Goal: Information Seeking & Learning: Find contact information

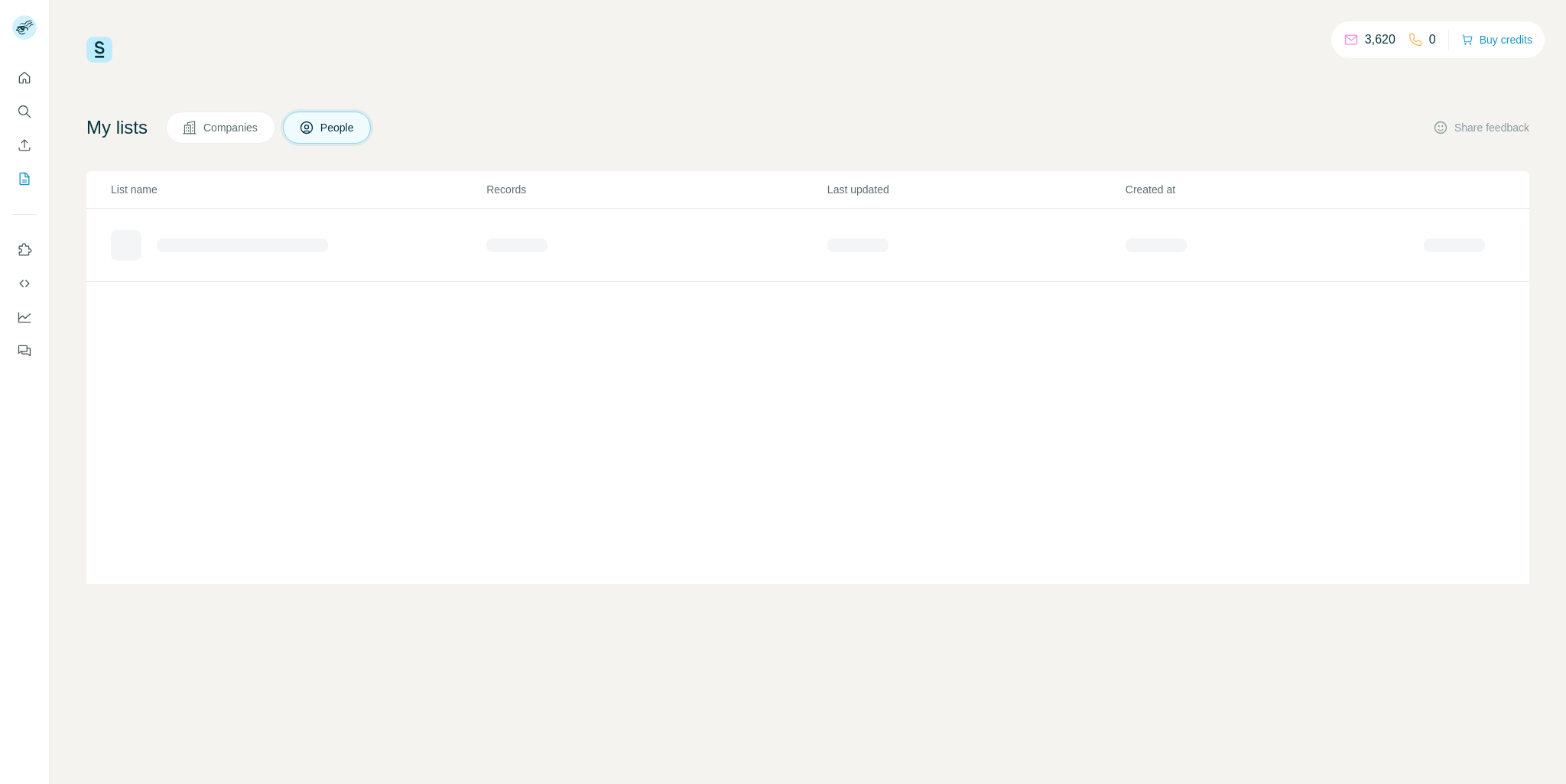
click at [236, 127] on span "Companies" at bounding box center [231, 128] width 55 height 15
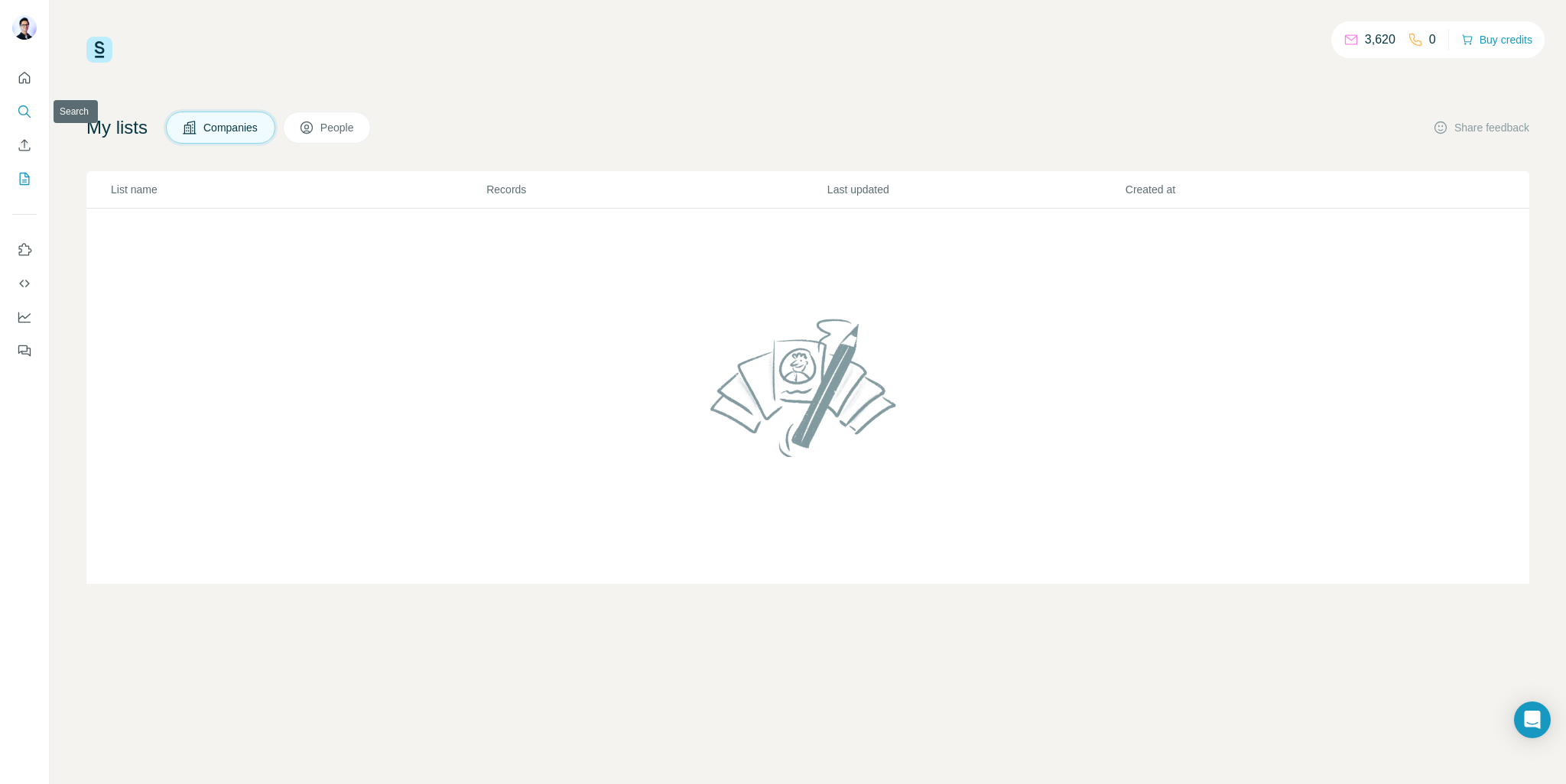
click at [22, 105] on icon "Search" at bounding box center [23, 110] width 10 height 10
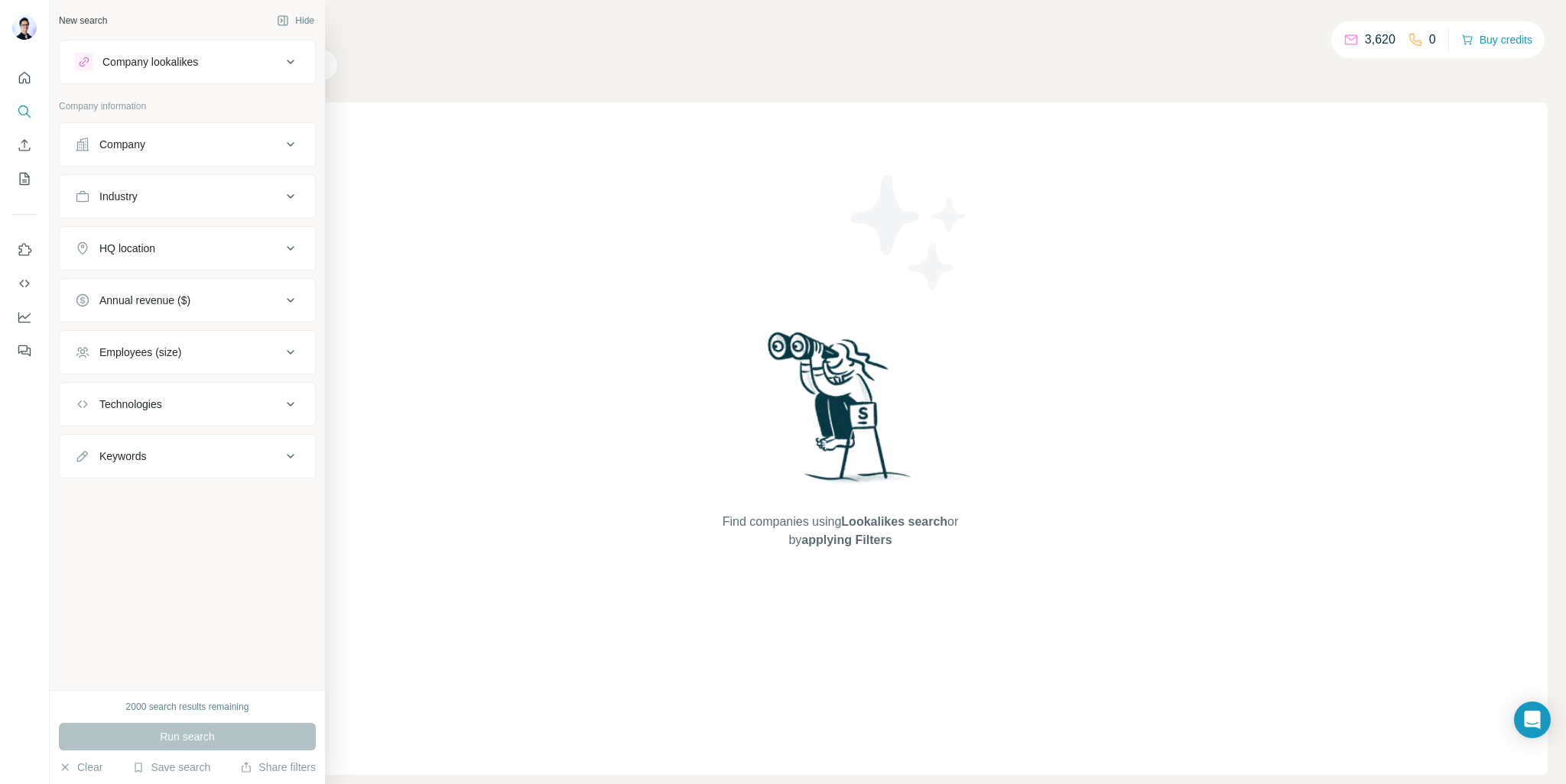
click at [138, 141] on div "Company" at bounding box center [122, 144] width 46 height 15
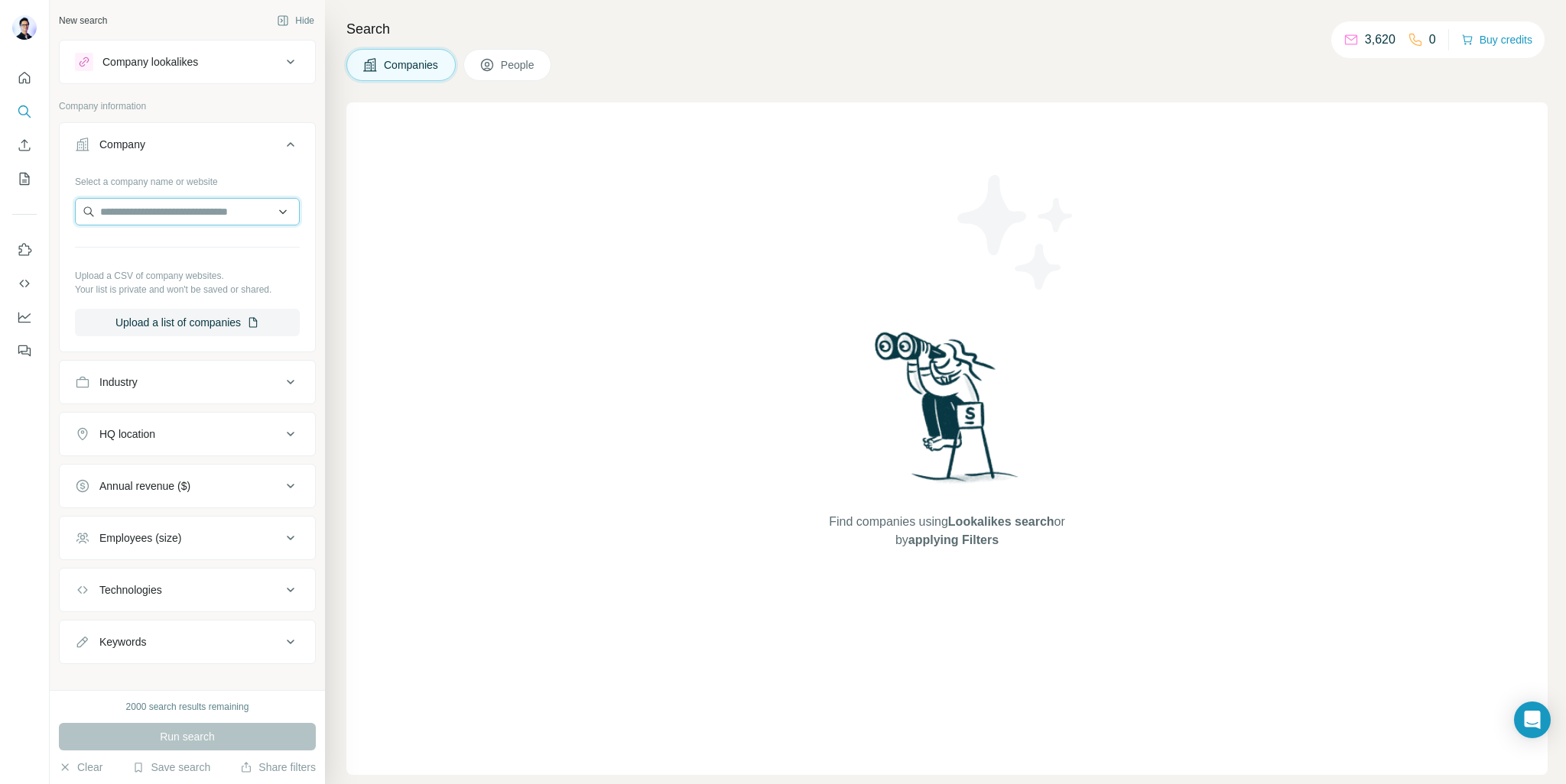
click at [140, 211] on input "text" at bounding box center [186, 211] width 225 height 28
paste input "**********"
type input "**********"
click at [212, 244] on p "Green Cross Health" at bounding box center [165, 245] width 95 height 15
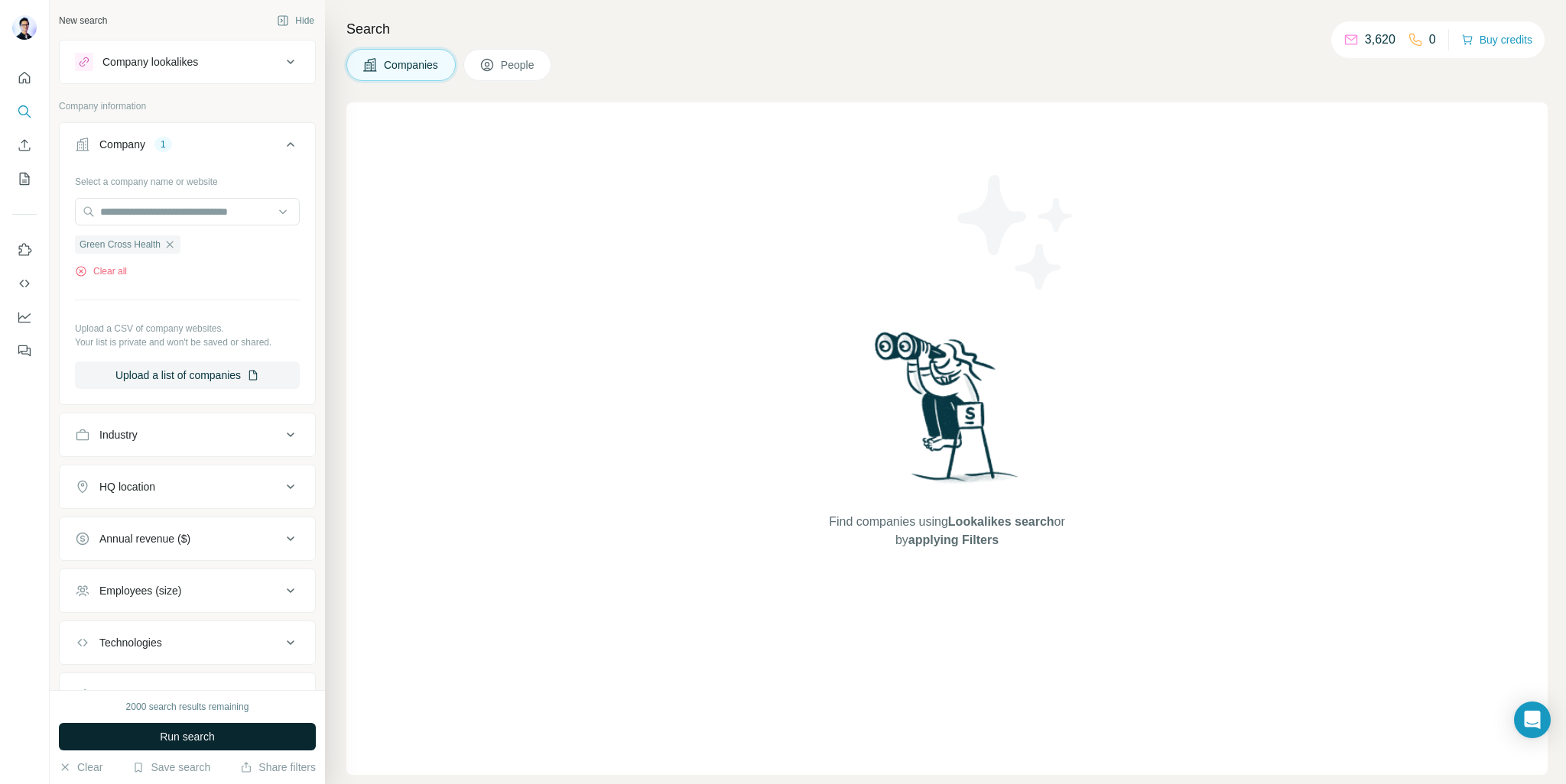
click at [181, 732] on span "Run search" at bounding box center [187, 736] width 55 height 15
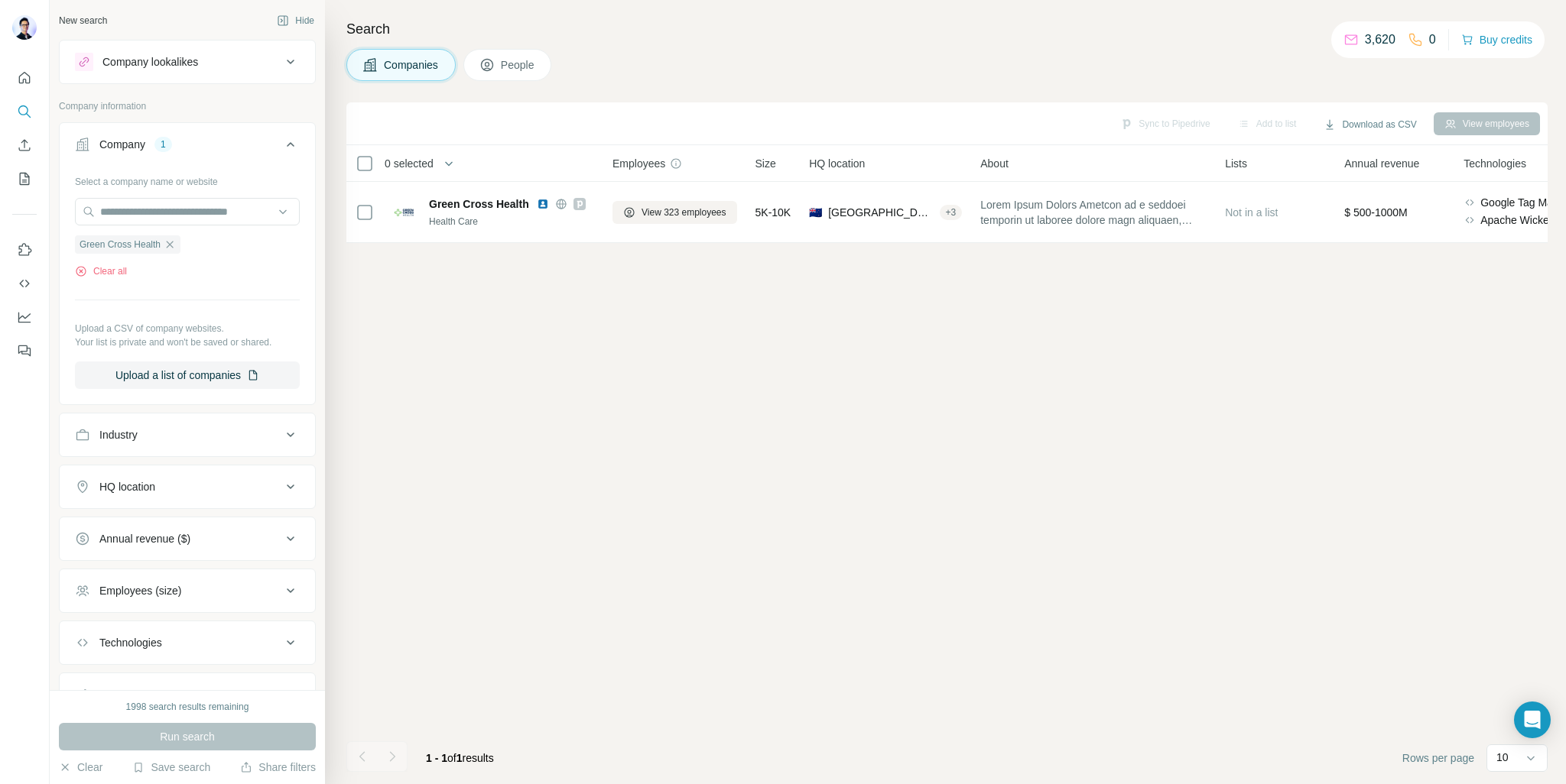
click at [526, 60] on span "People" at bounding box center [518, 65] width 35 height 15
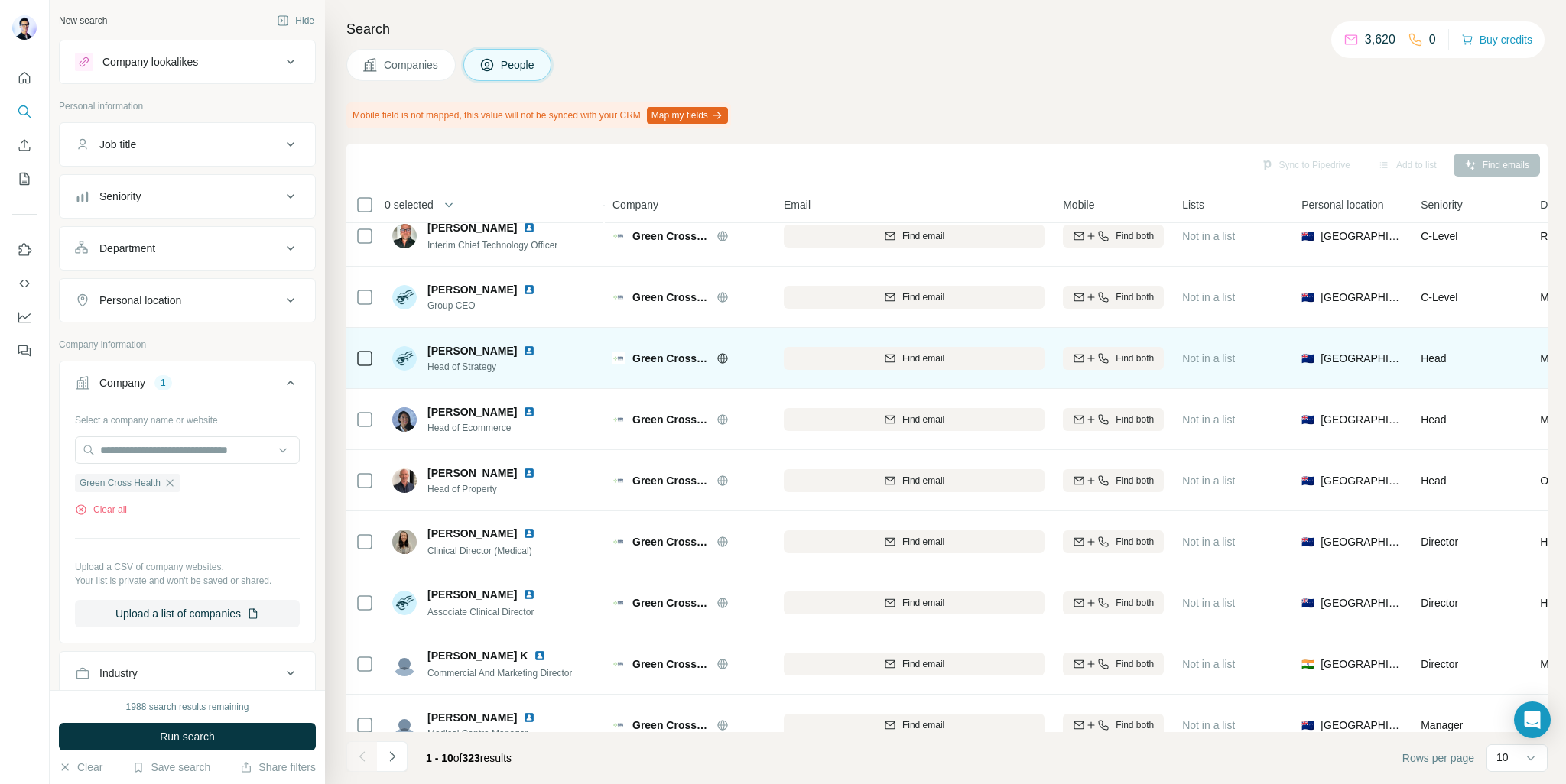
scroll to position [110, 0]
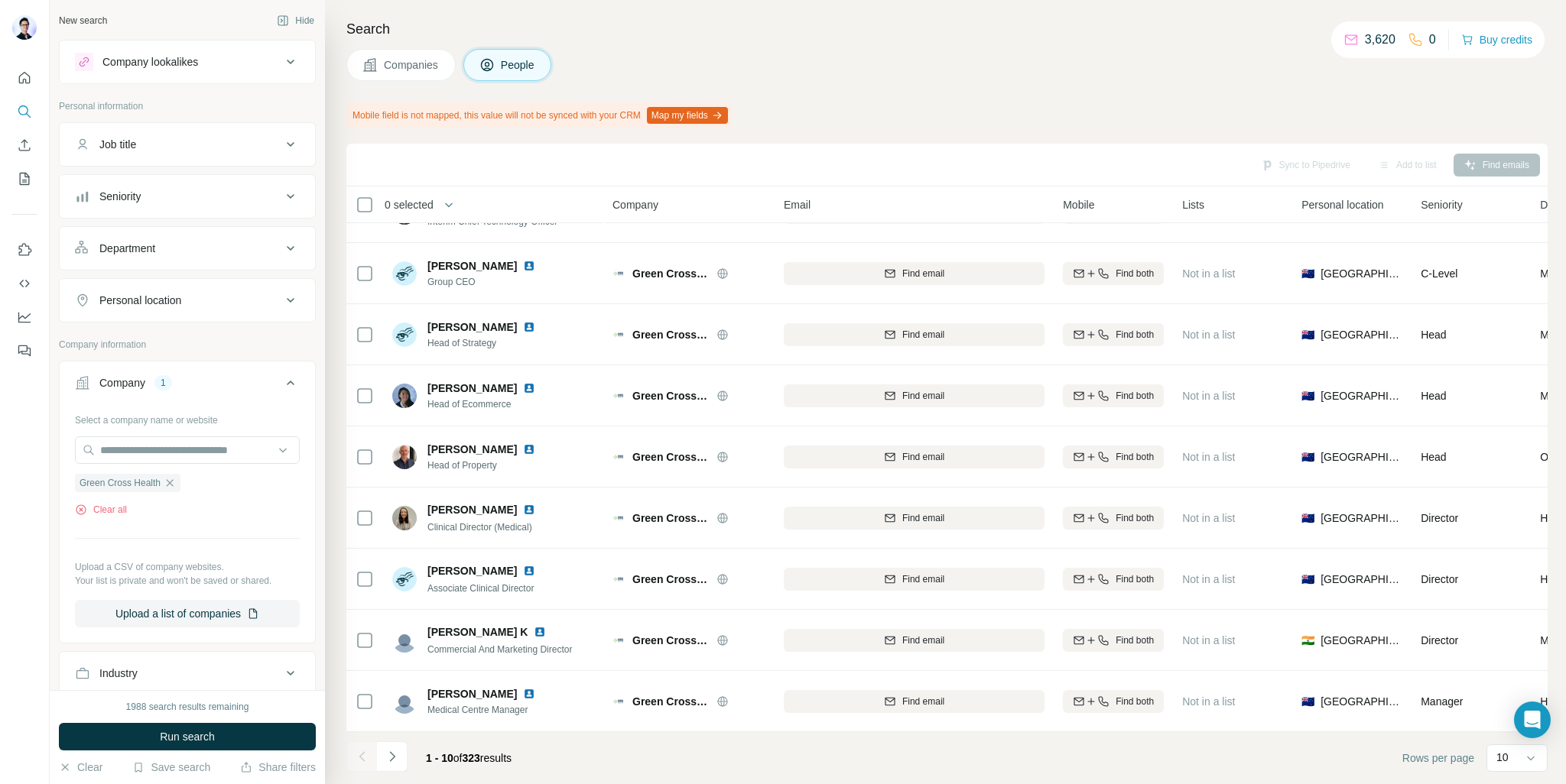
click at [1510, 752] on div "10" at bounding box center [1515, 757] width 38 height 15
click at [1508, 631] on div "60" at bounding box center [1516, 641] width 54 height 28
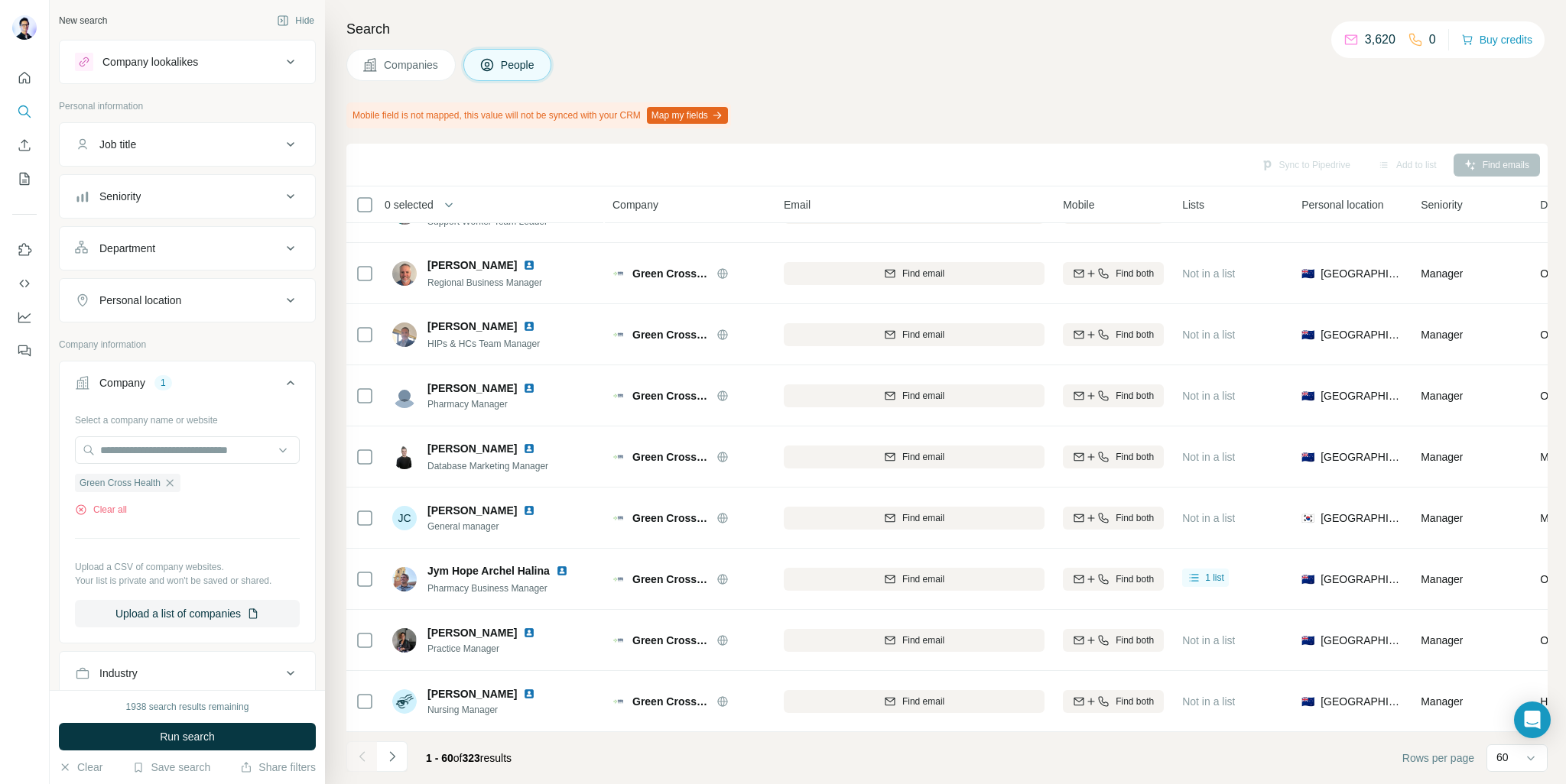
click at [193, 292] on div "Personal location" at bounding box center [178, 300] width 206 height 15
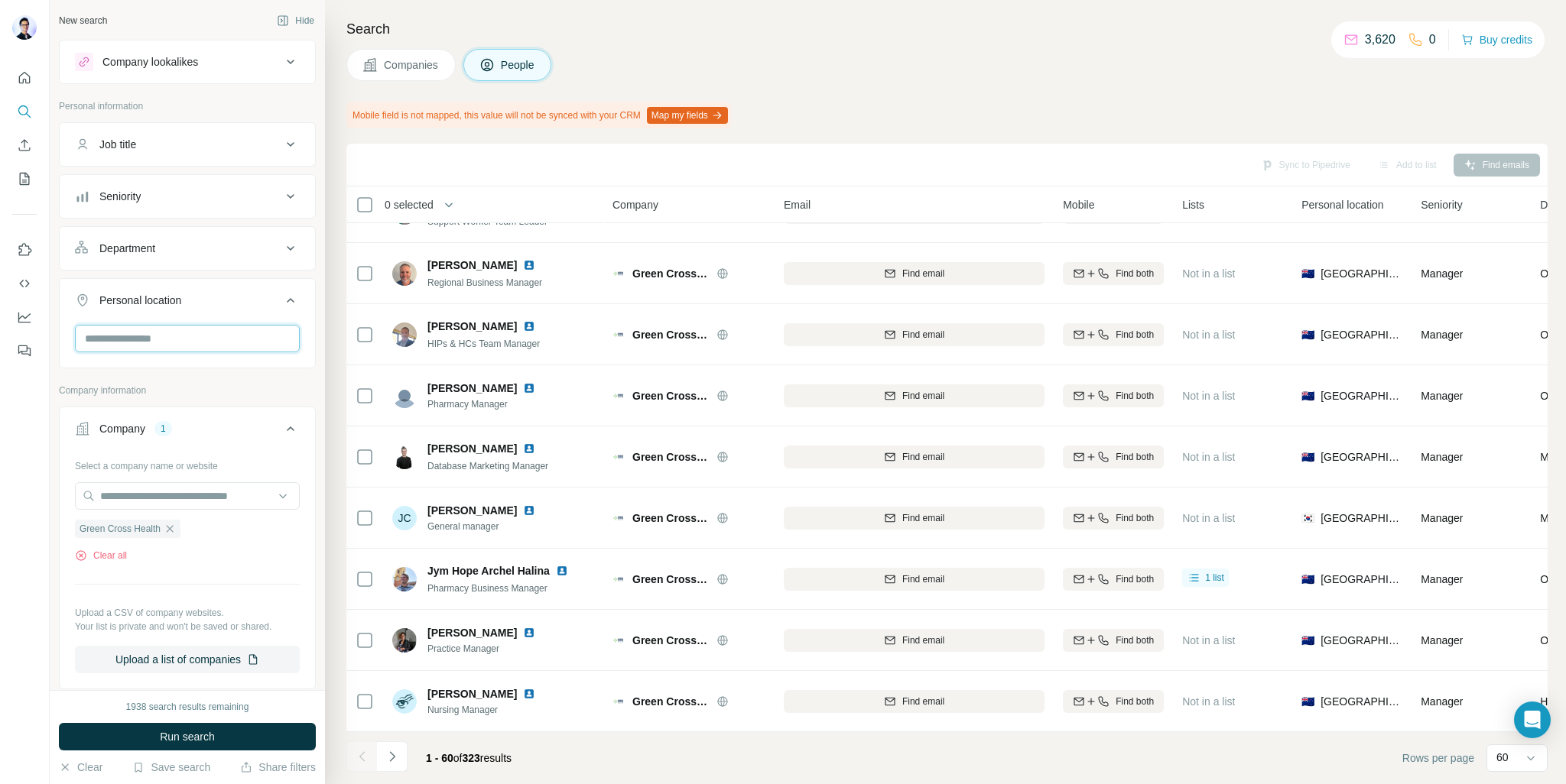
click at [194, 325] on input "text" at bounding box center [186, 338] width 225 height 28
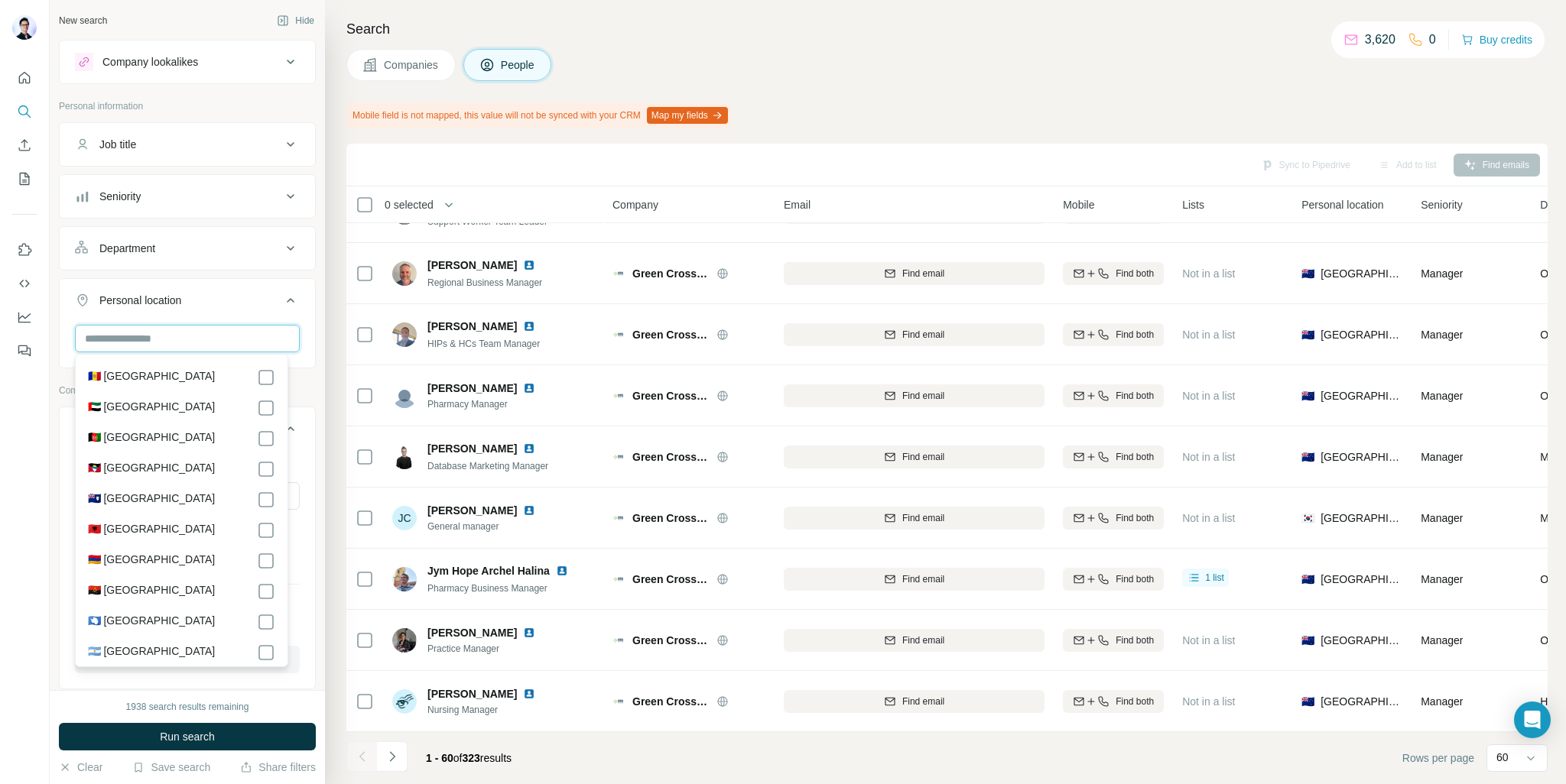
type input "*"
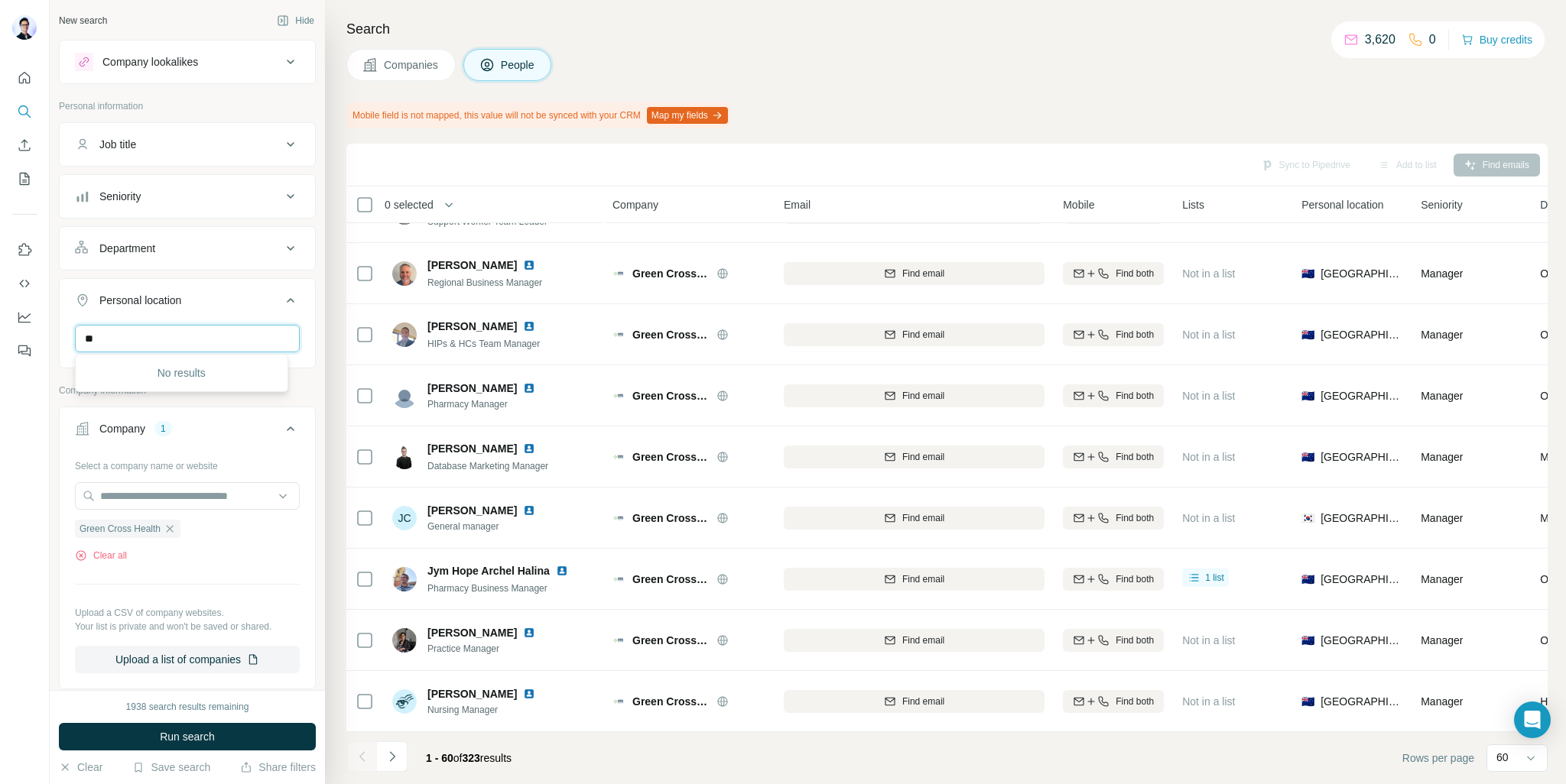
type input "*"
type input "***"
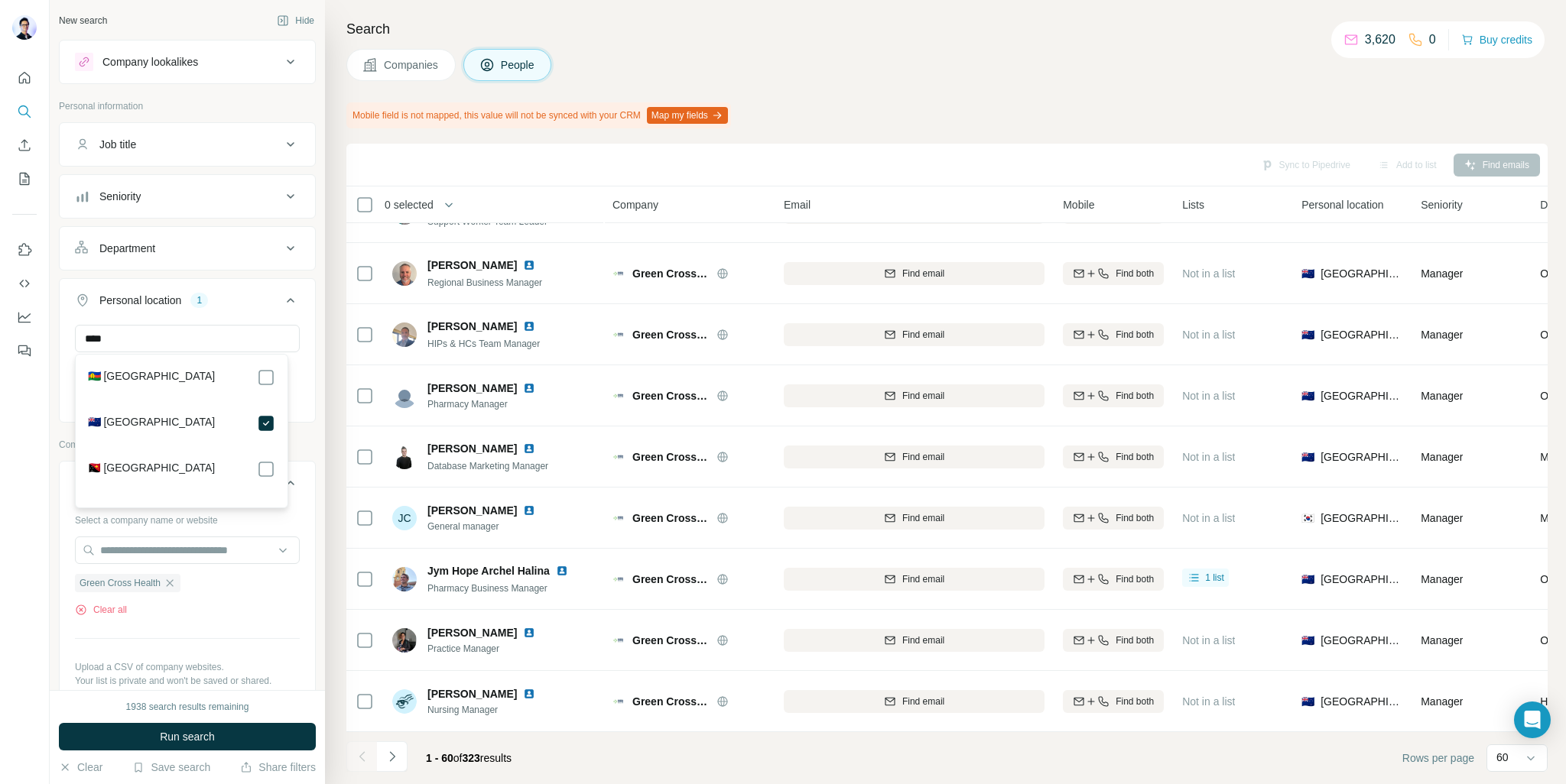
click at [32, 426] on div at bounding box center [25, 392] width 50 height 784
click at [281, 147] on icon at bounding box center [290, 144] width 18 height 18
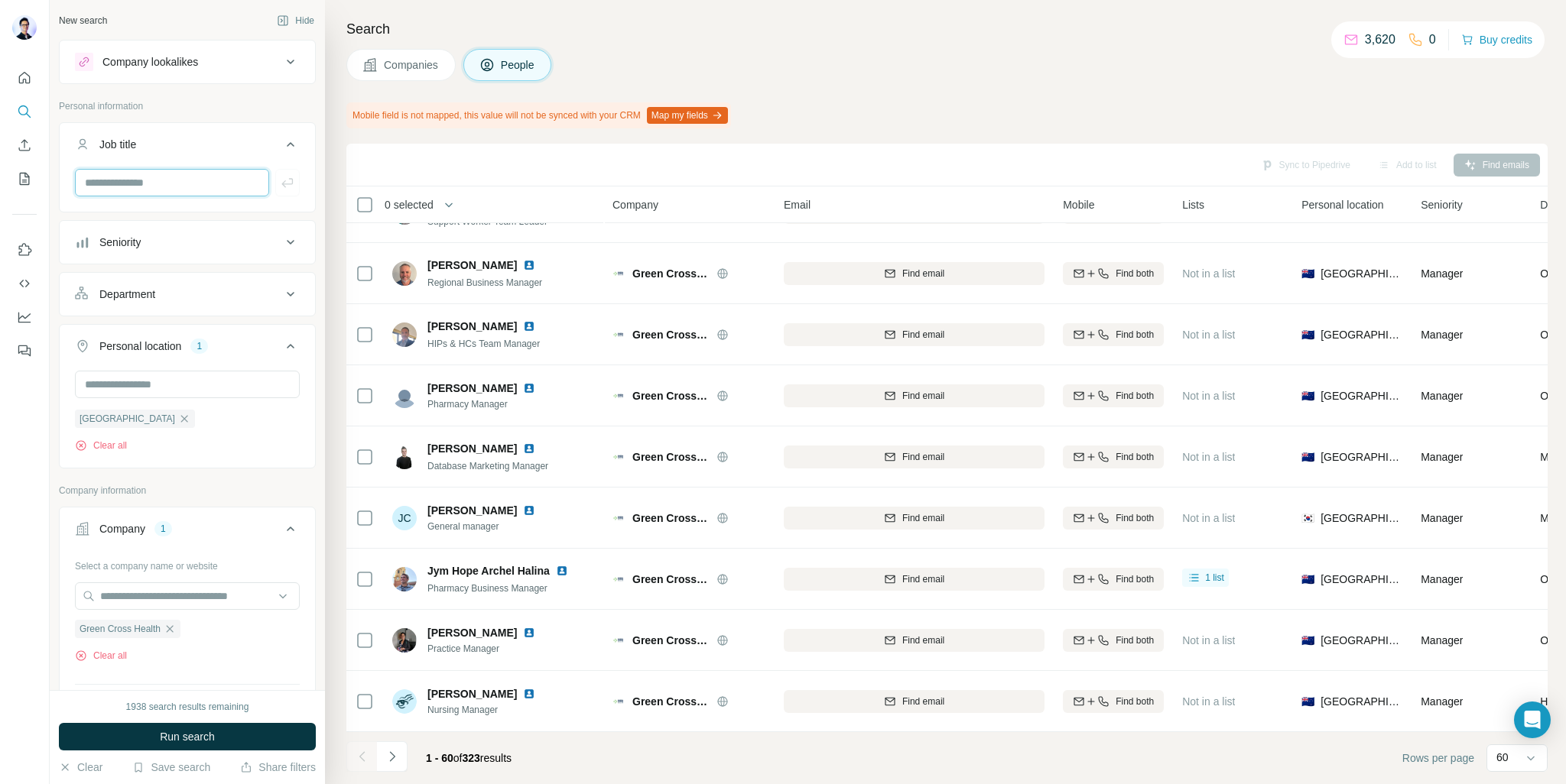
click at [161, 175] on input "text" at bounding box center [171, 182] width 194 height 28
type input "**********"
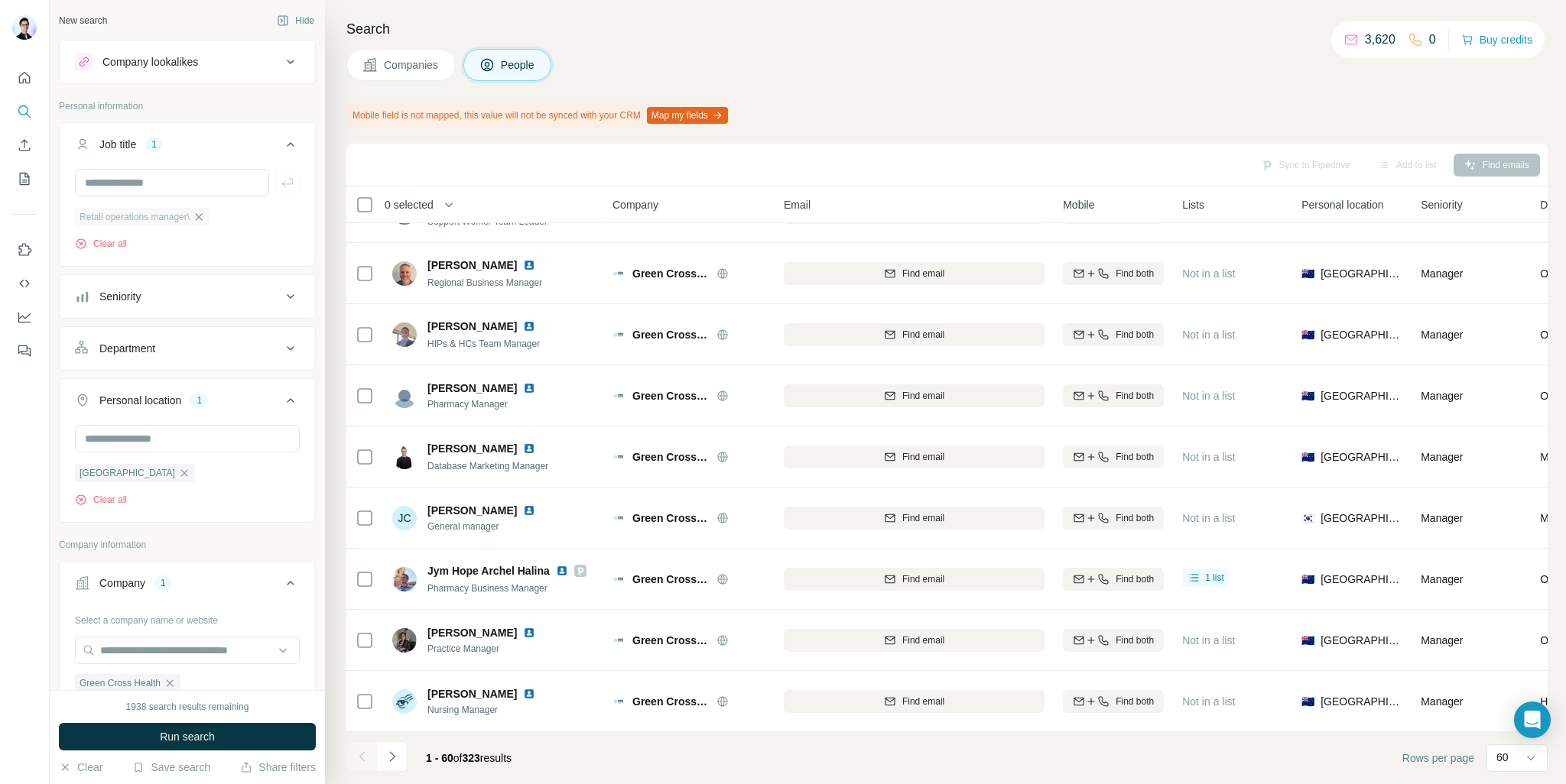
click at [200, 217] on icon "button" at bounding box center [199, 217] width 12 height 12
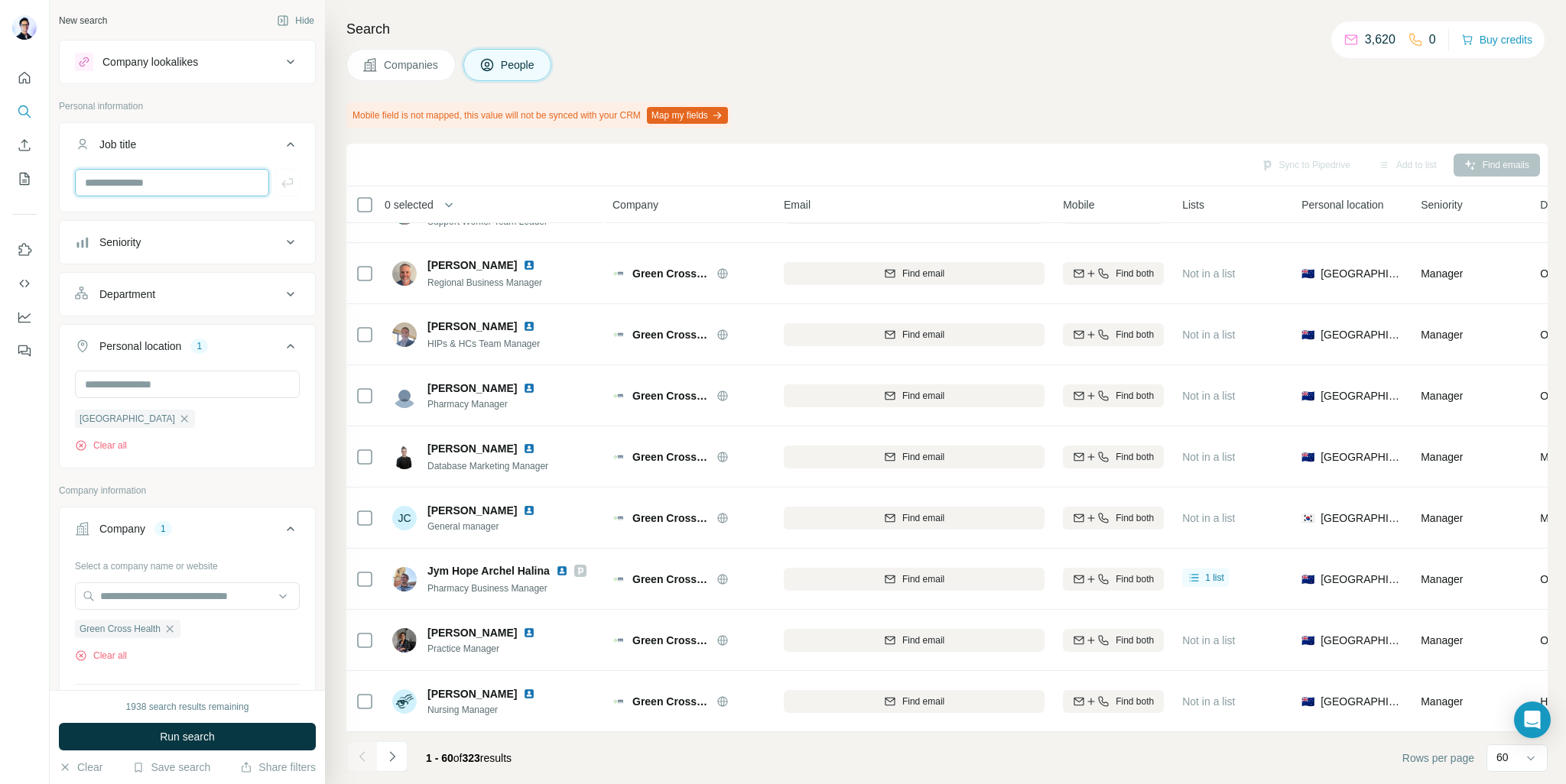
click at [190, 175] on input "text" at bounding box center [171, 182] width 194 height 28
type input "**********"
click at [280, 188] on icon "button" at bounding box center [288, 182] width 15 height 15
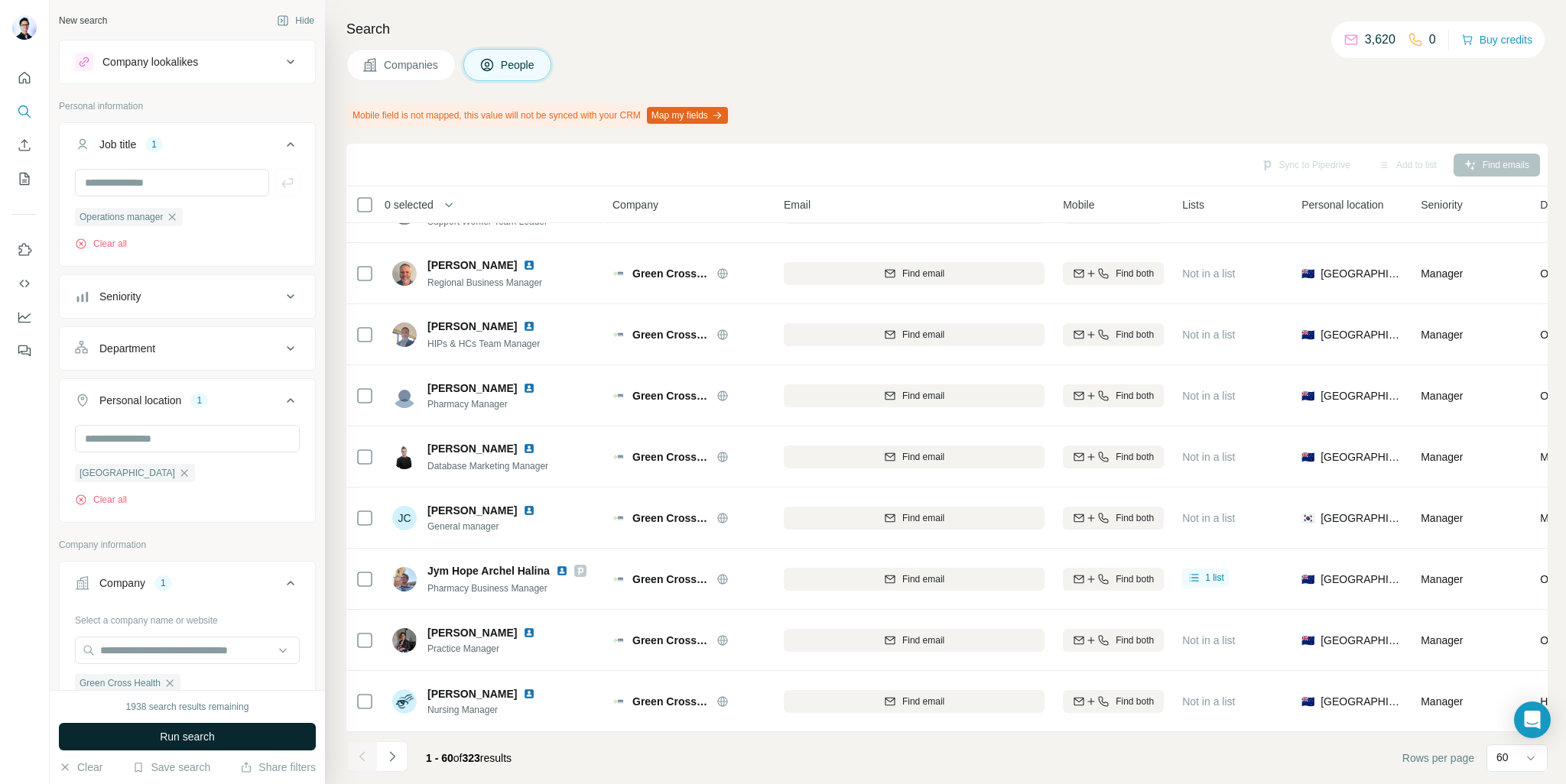
click at [219, 744] on button "Run search" at bounding box center [187, 736] width 257 height 28
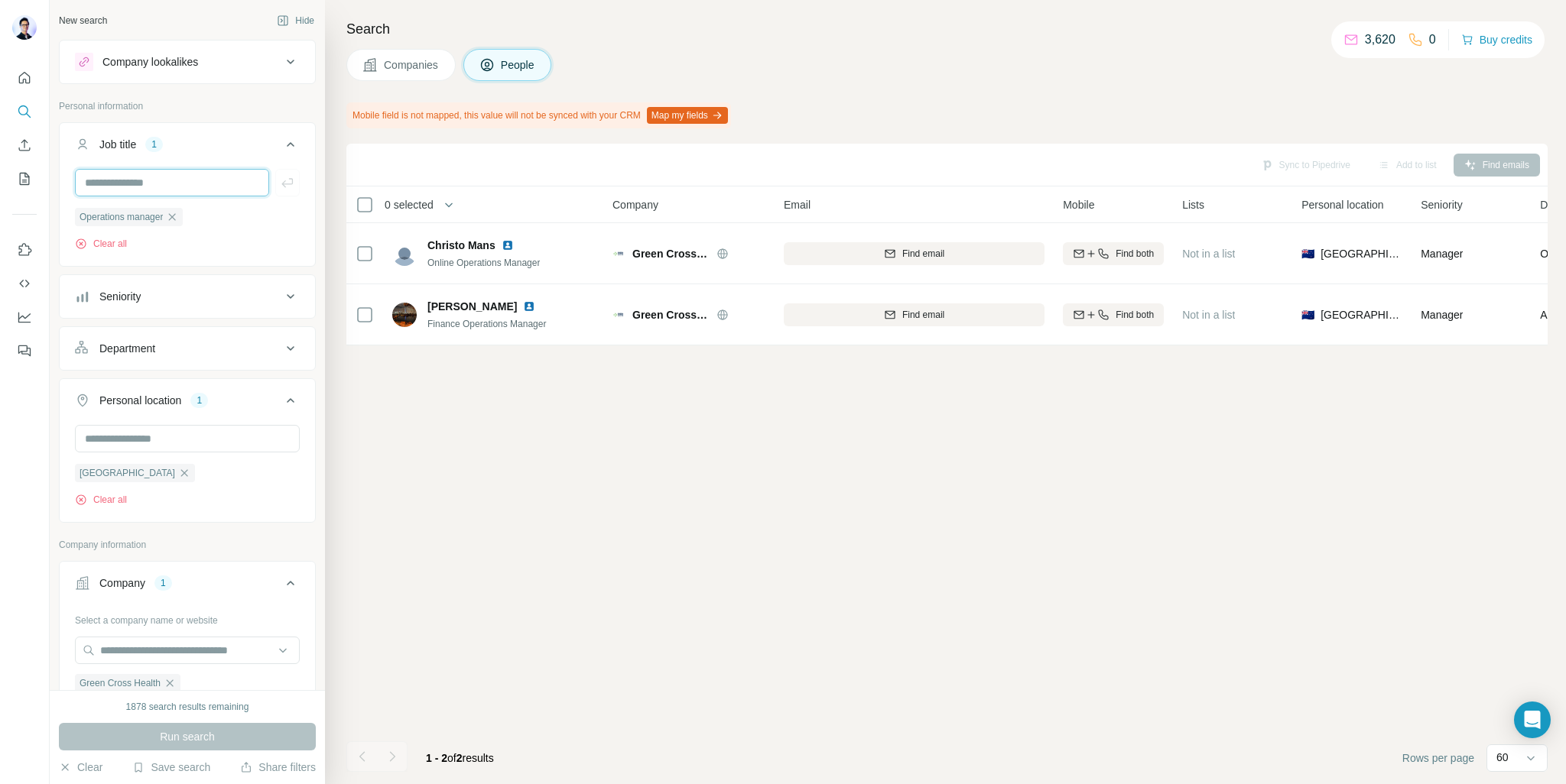
click at [181, 187] on input "text" at bounding box center [171, 182] width 194 height 28
type input "**********"
click at [210, 740] on span "Run search" at bounding box center [187, 736] width 55 height 15
click at [190, 226] on div "retail operations" at bounding box center [235, 217] width 90 height 18
click at [174, 213] on icon "button" at bounding box center [172, 217] width 12 height 12
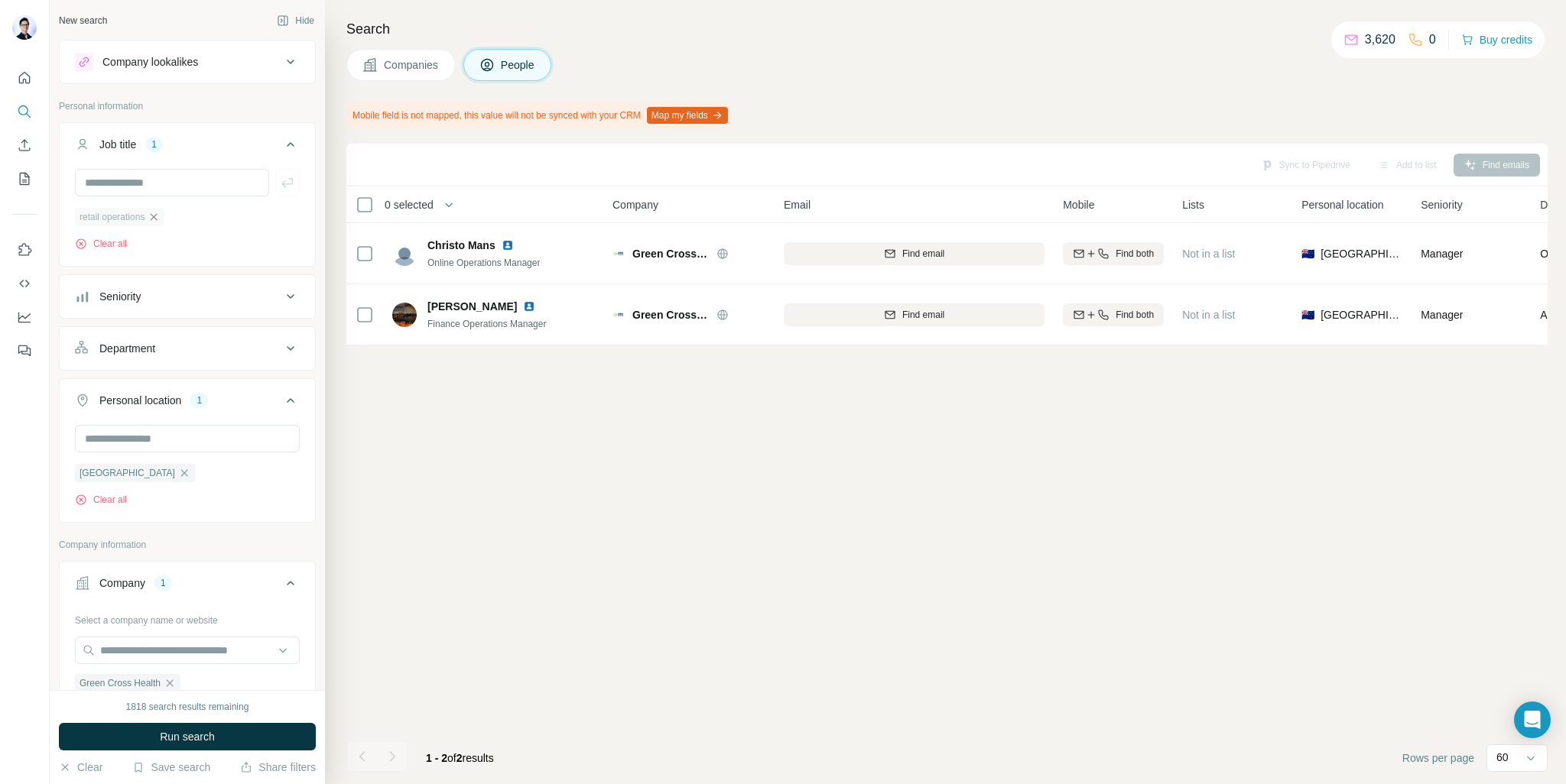
click at [160, 221] on icon "button" at bounding box center [153, 217] width 12 height 12
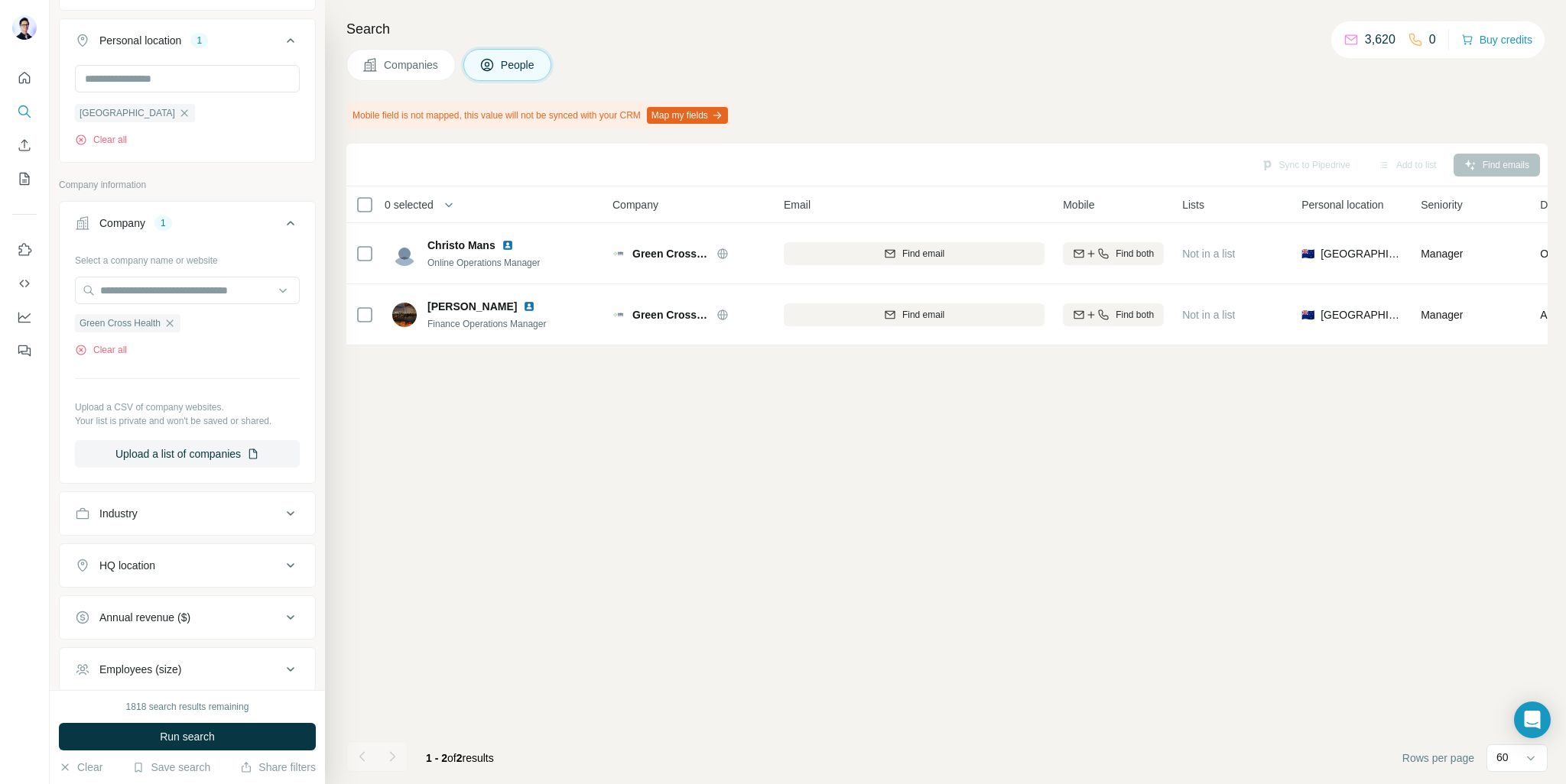
scroll to position [451, 0]
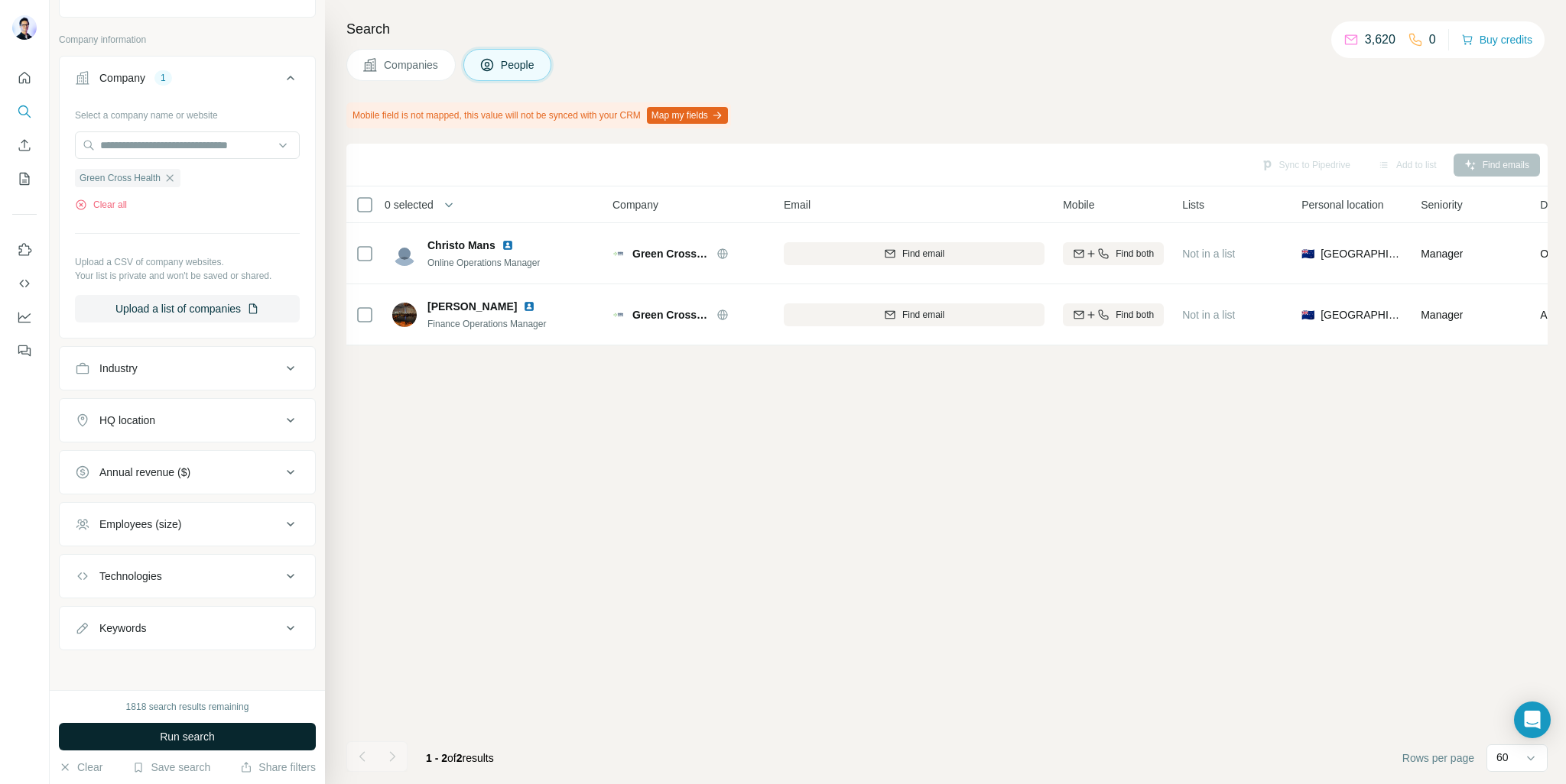
click at [212, 729] on span "Run search" at bounding box center [187, 736] width 55 height 15
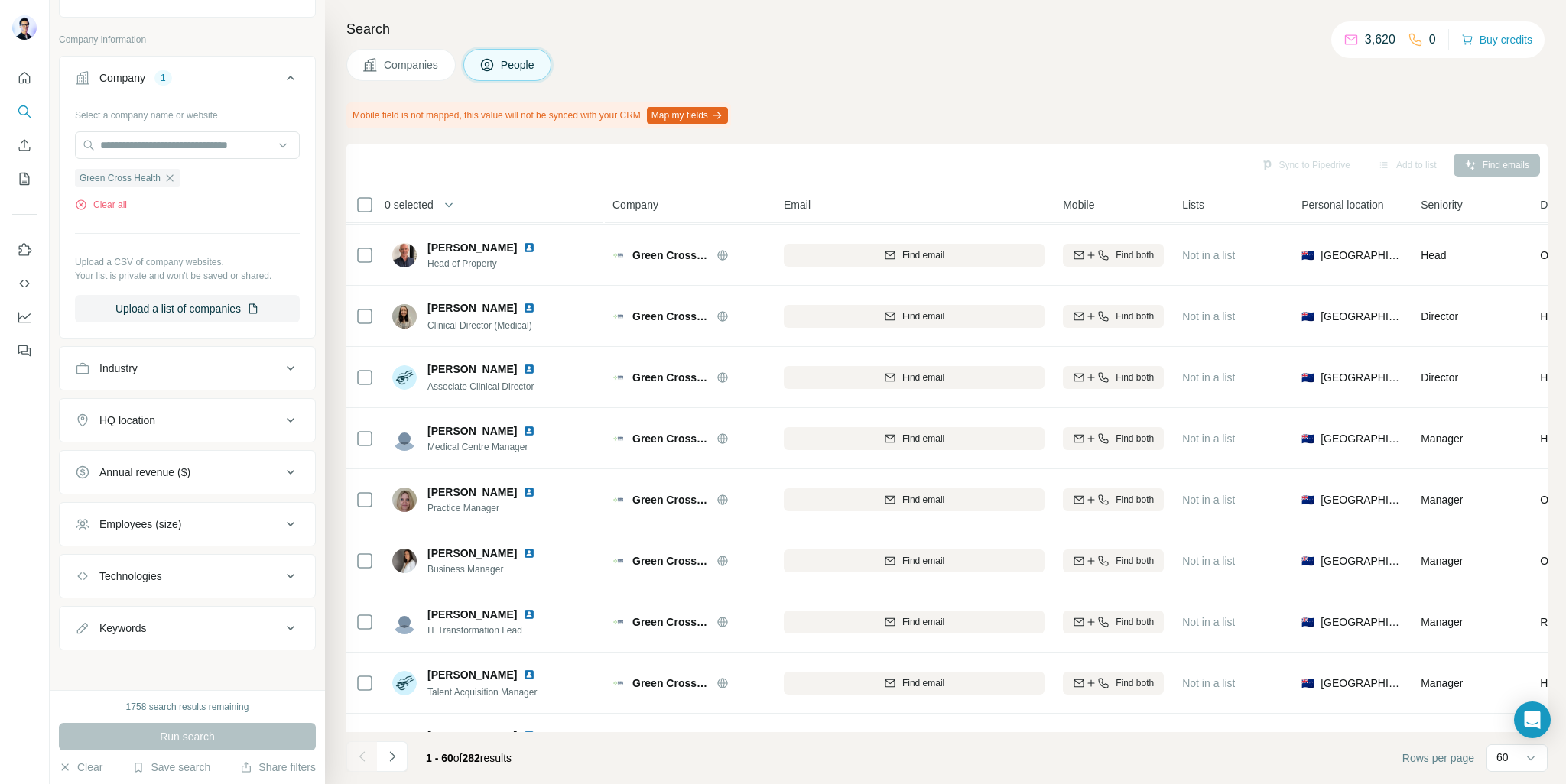
scroll to position [306, 0]
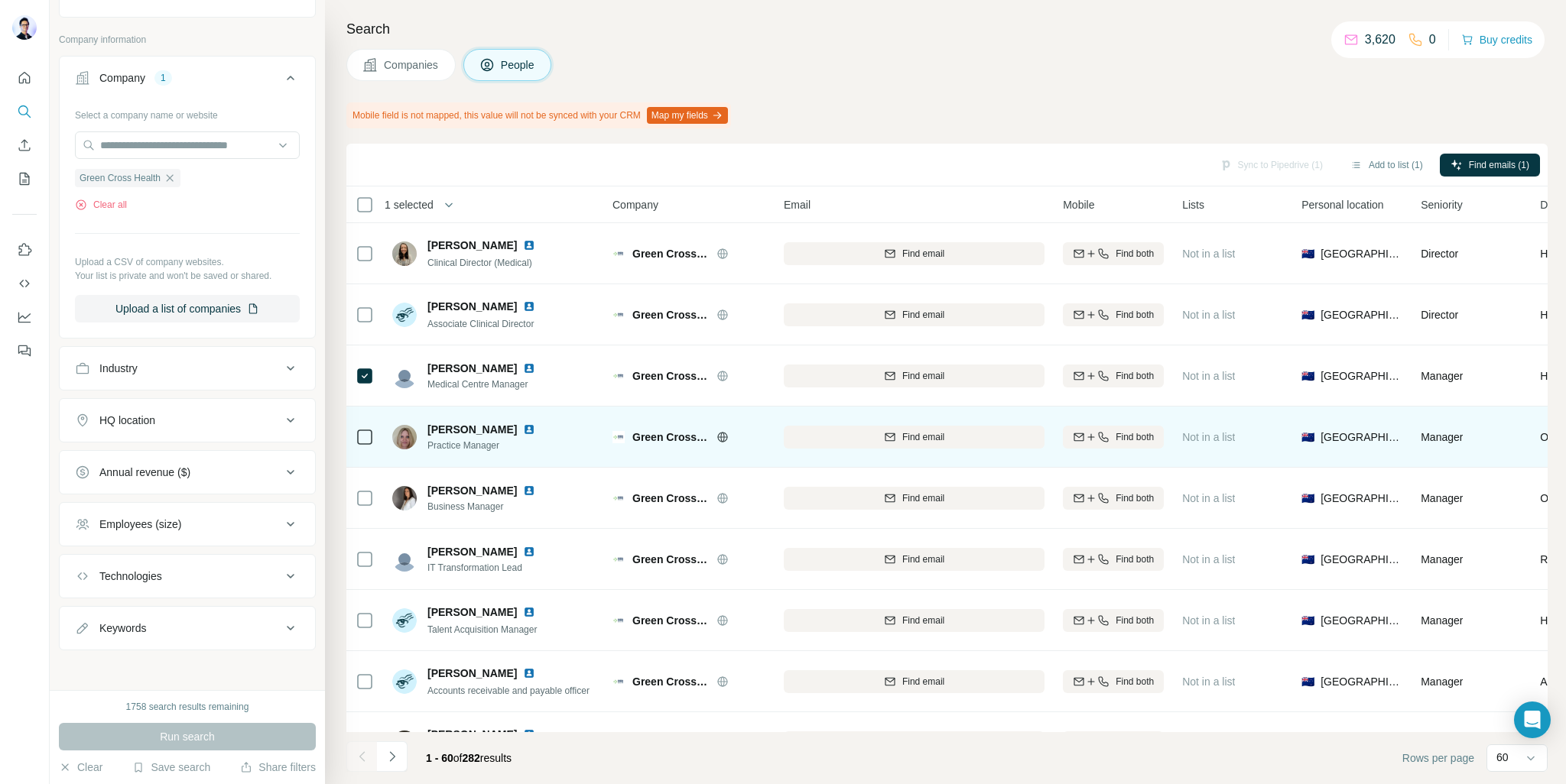
click at [360, 422] on div at bounding box center [364, 436] width 18 height 42
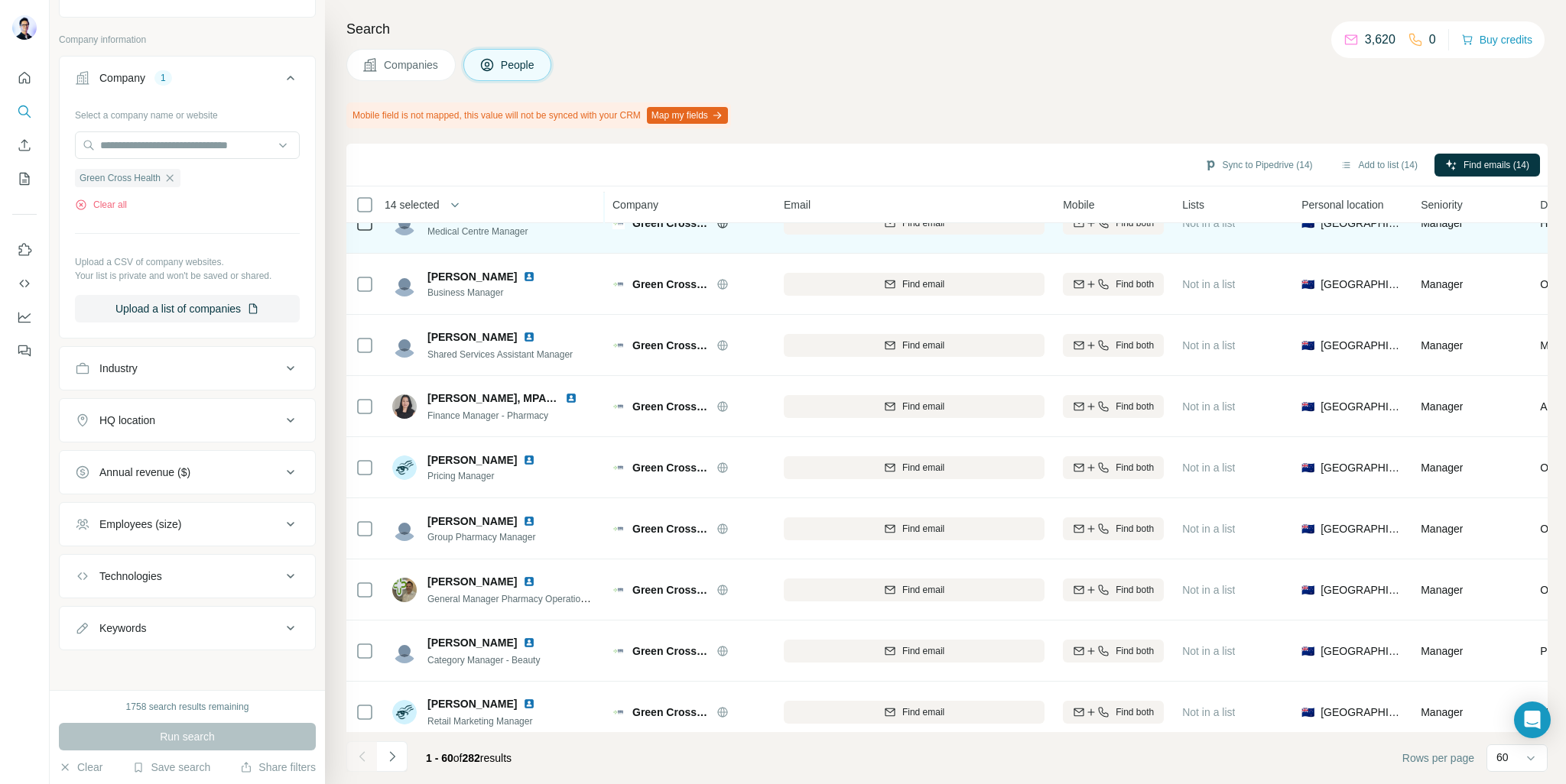
scroll to position [2368, 0]
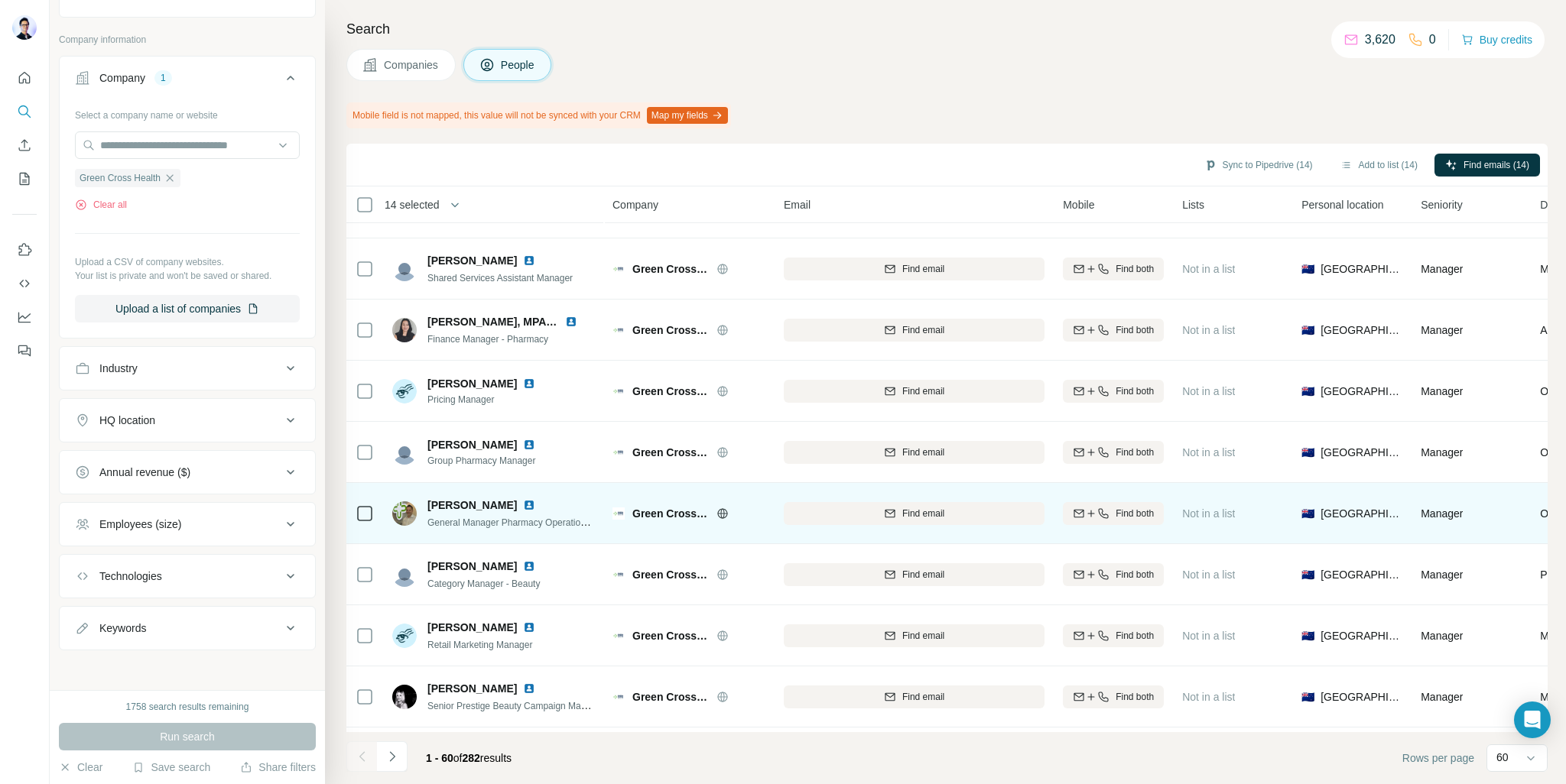
click at [354, 508] on td at bounding box center [364, 514] width 36 height 61
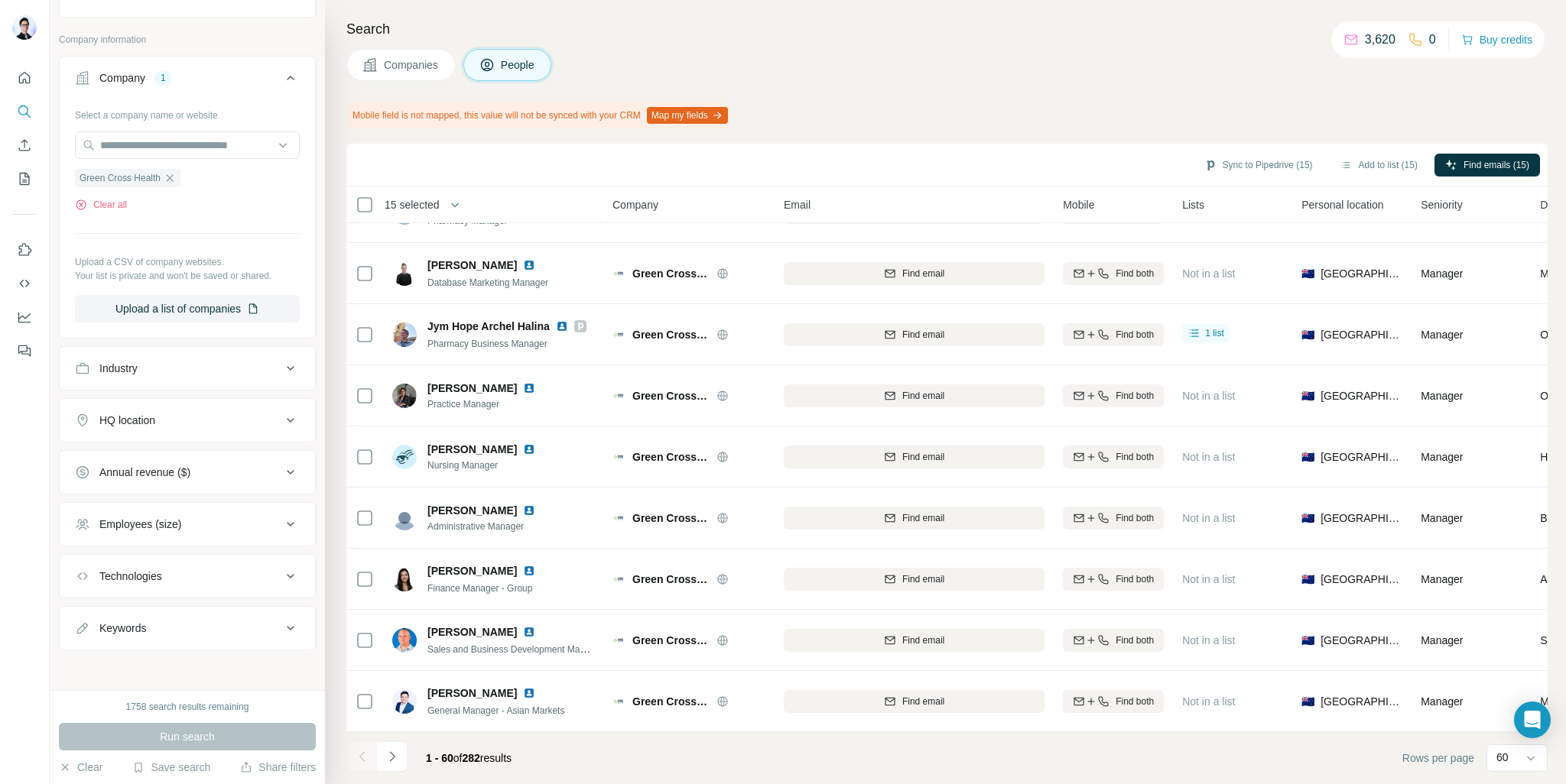
scroll to position [3167, 0]
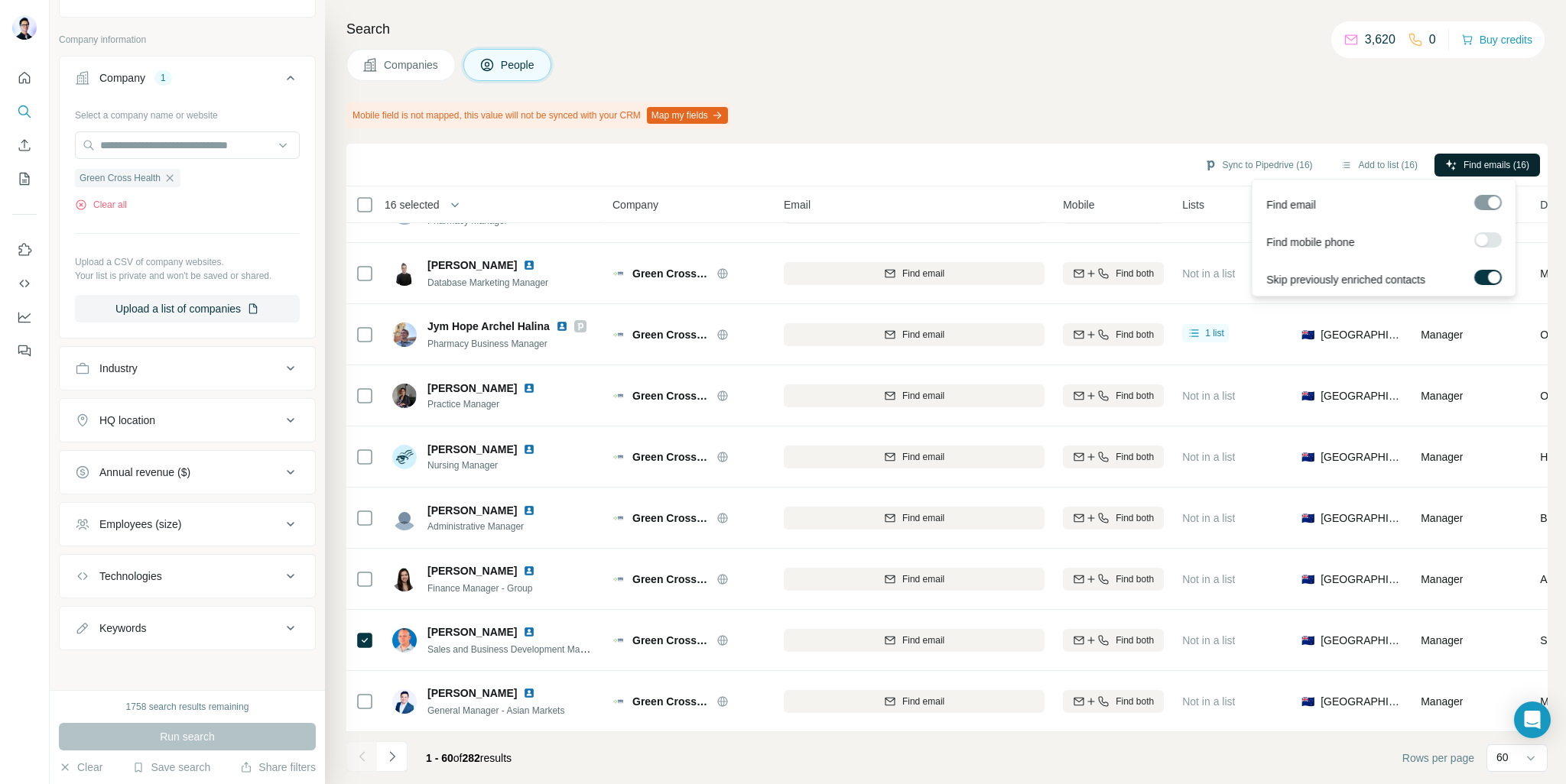
click at [1490, 159] on span "Find emails (16)" at bounding box center [1495, 165] width 66 height 13
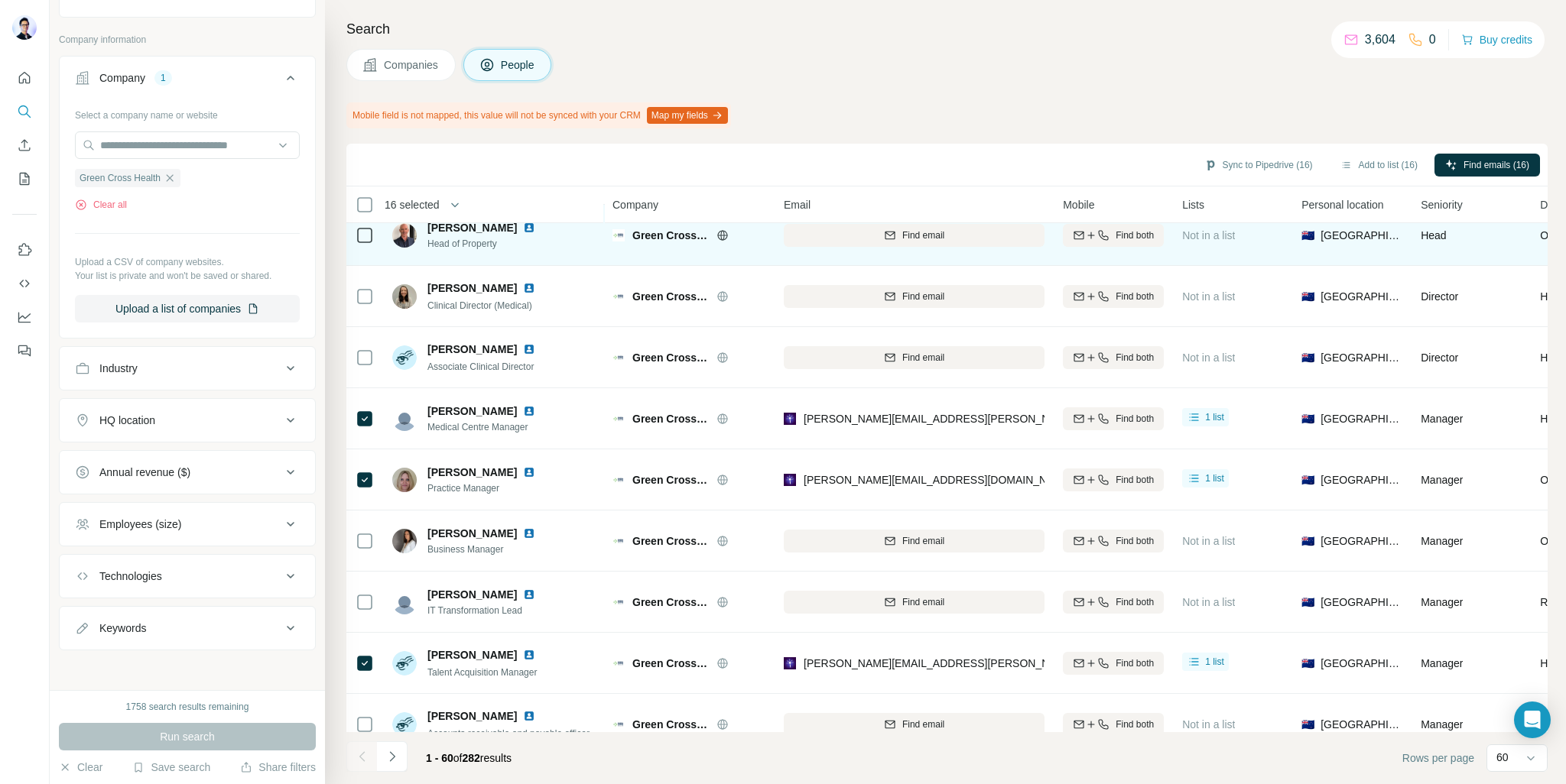
scroll to position [0, 0]
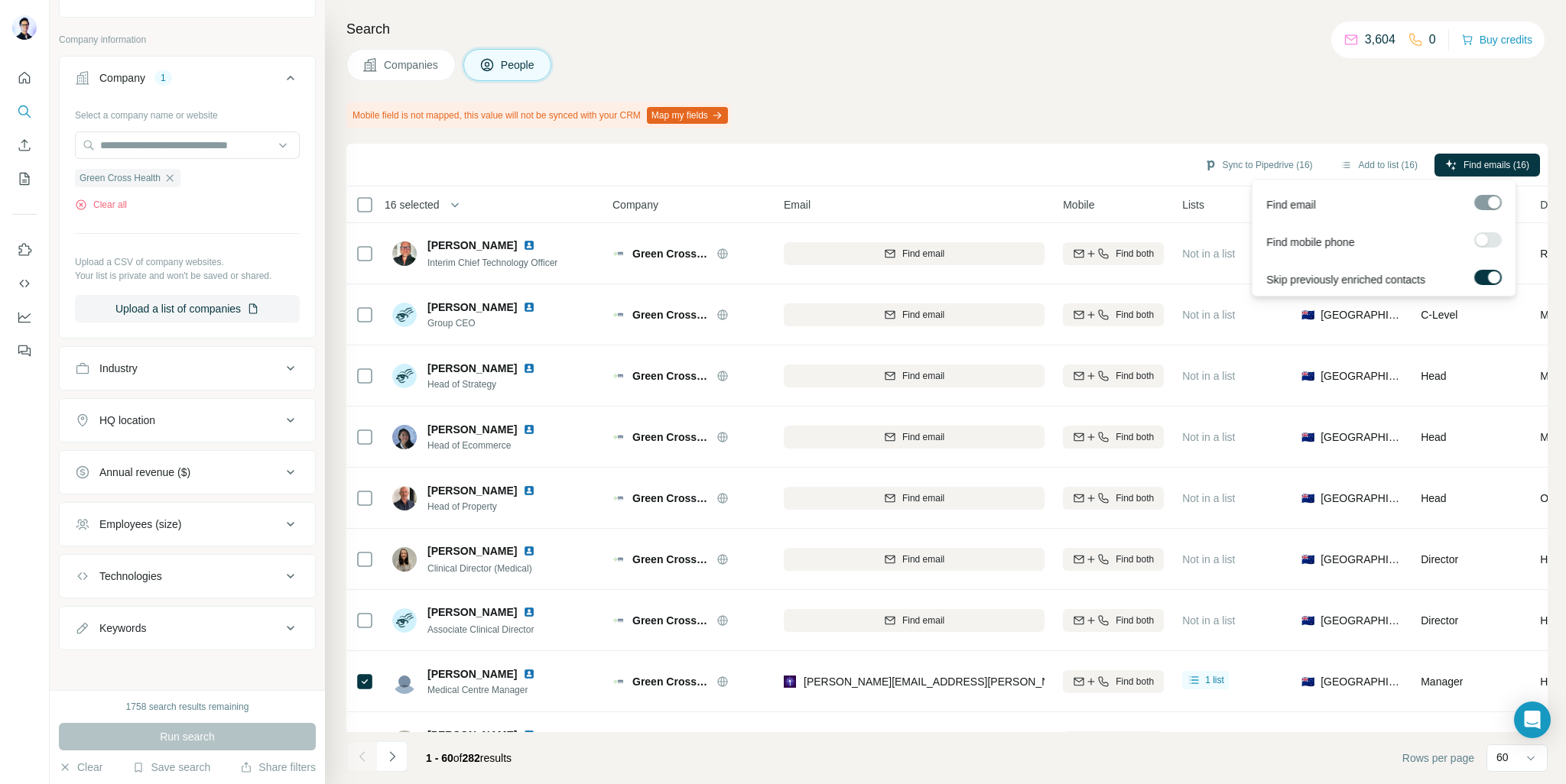
click at [1489, 239] on label at bounding box center [1488, 240] width 28 height 15
click at [1497, 170] on span "Find emails (16)" at bounding box center [1495, 165] width 66 height 13
click at [1487, 233] on label at bounding box center [1488, 240] width 28 height 15
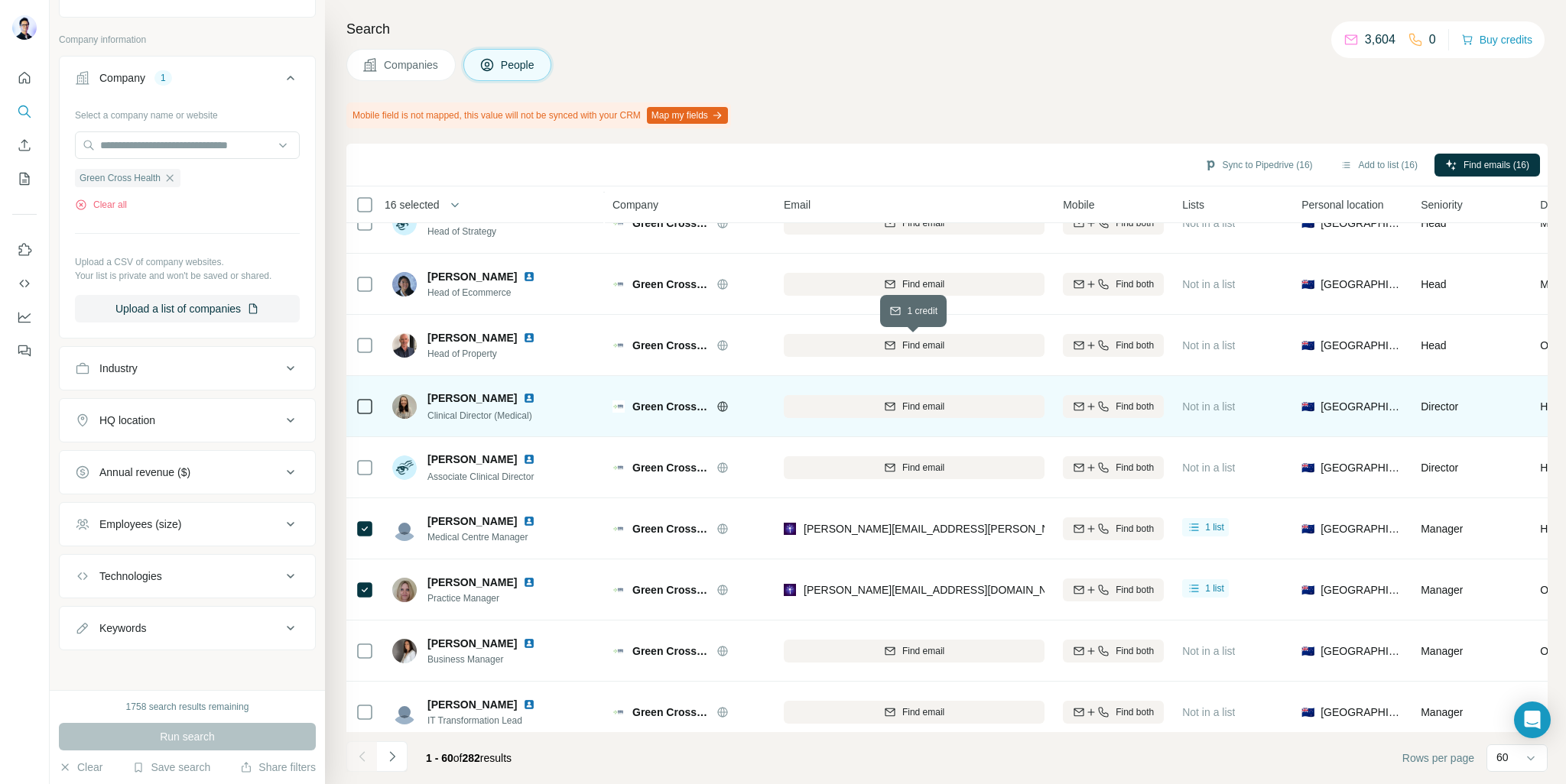
scroll to position [229, 0]
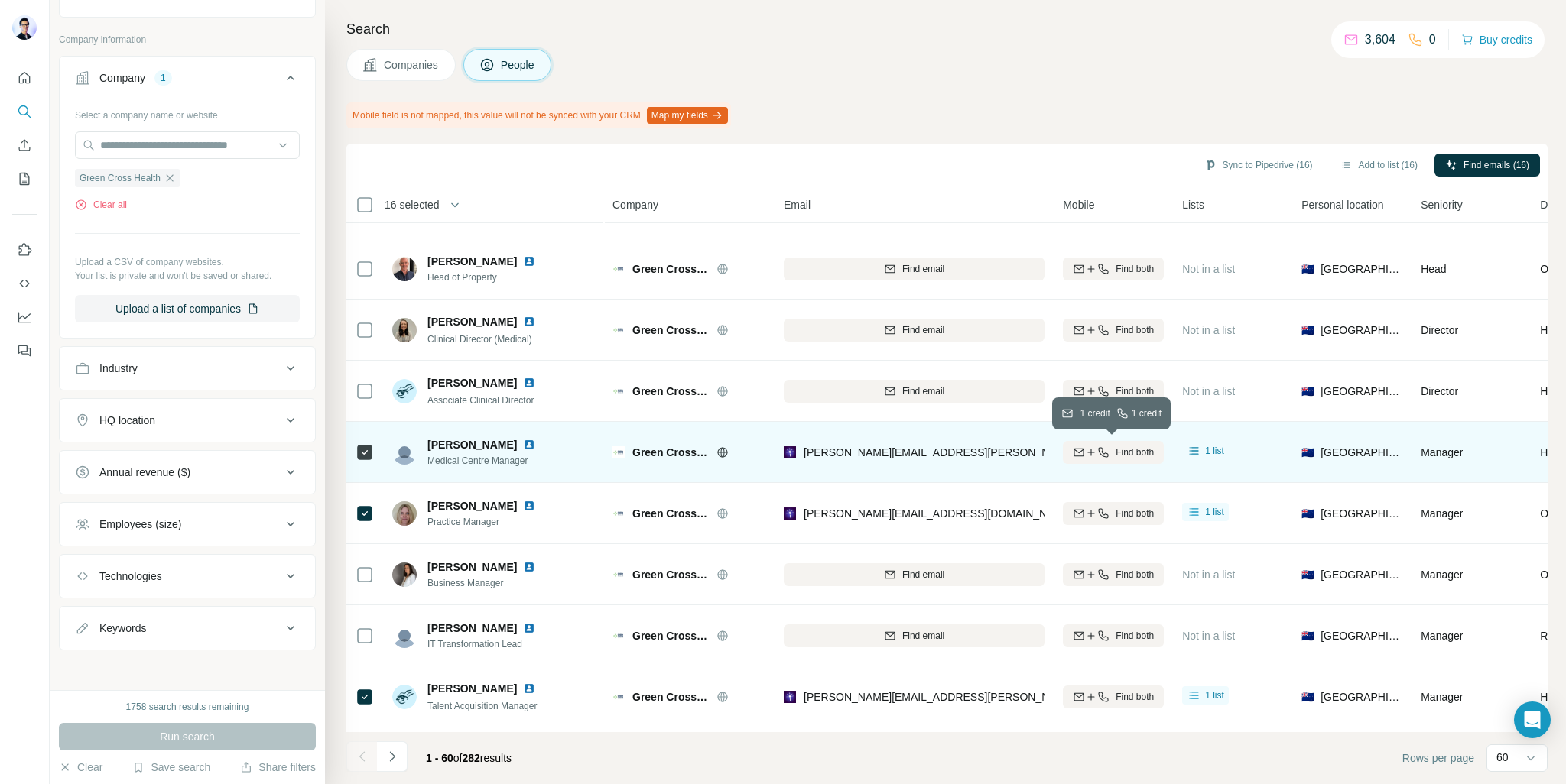
click at [1135, 449] on span "Find both" at bounding box center [1134, 452] width 38 height 13
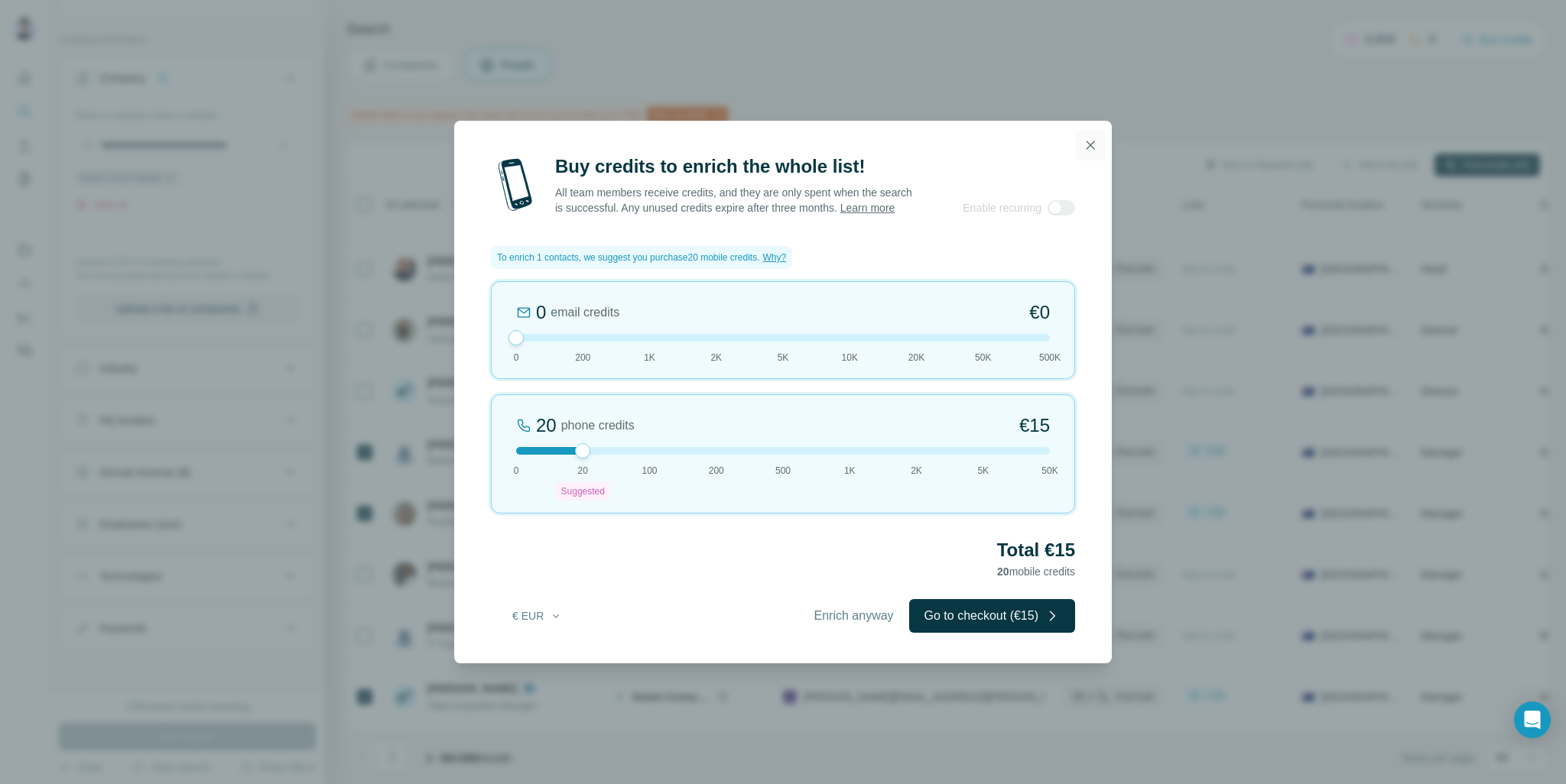
click at [1094, 138] on icon "button" at bounding box center [1090, 145] width 15 height 15
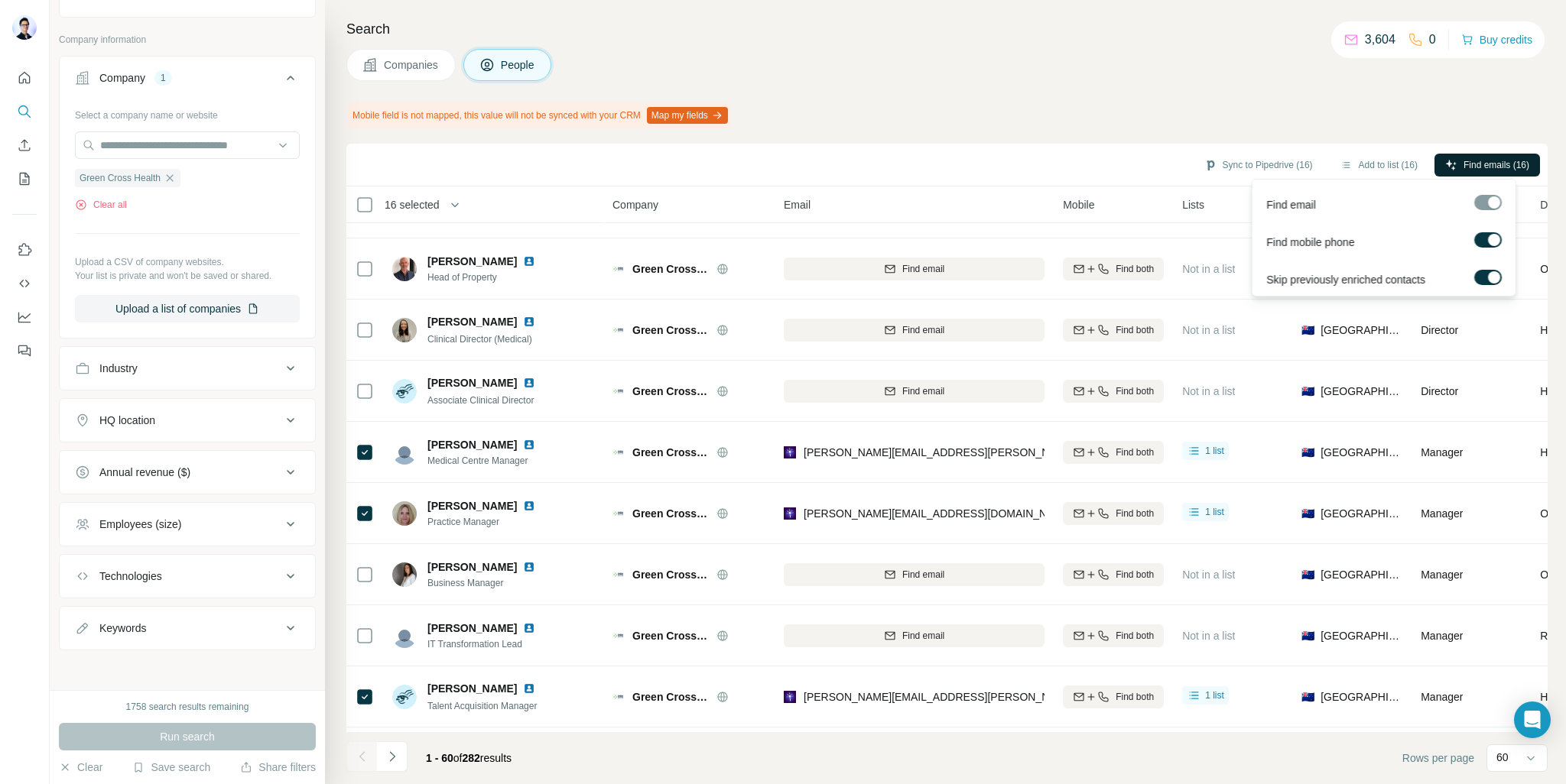
click at [1477, 169] on span "Find emails (16)" at bounding box center [1495, 165] width 66 height 13
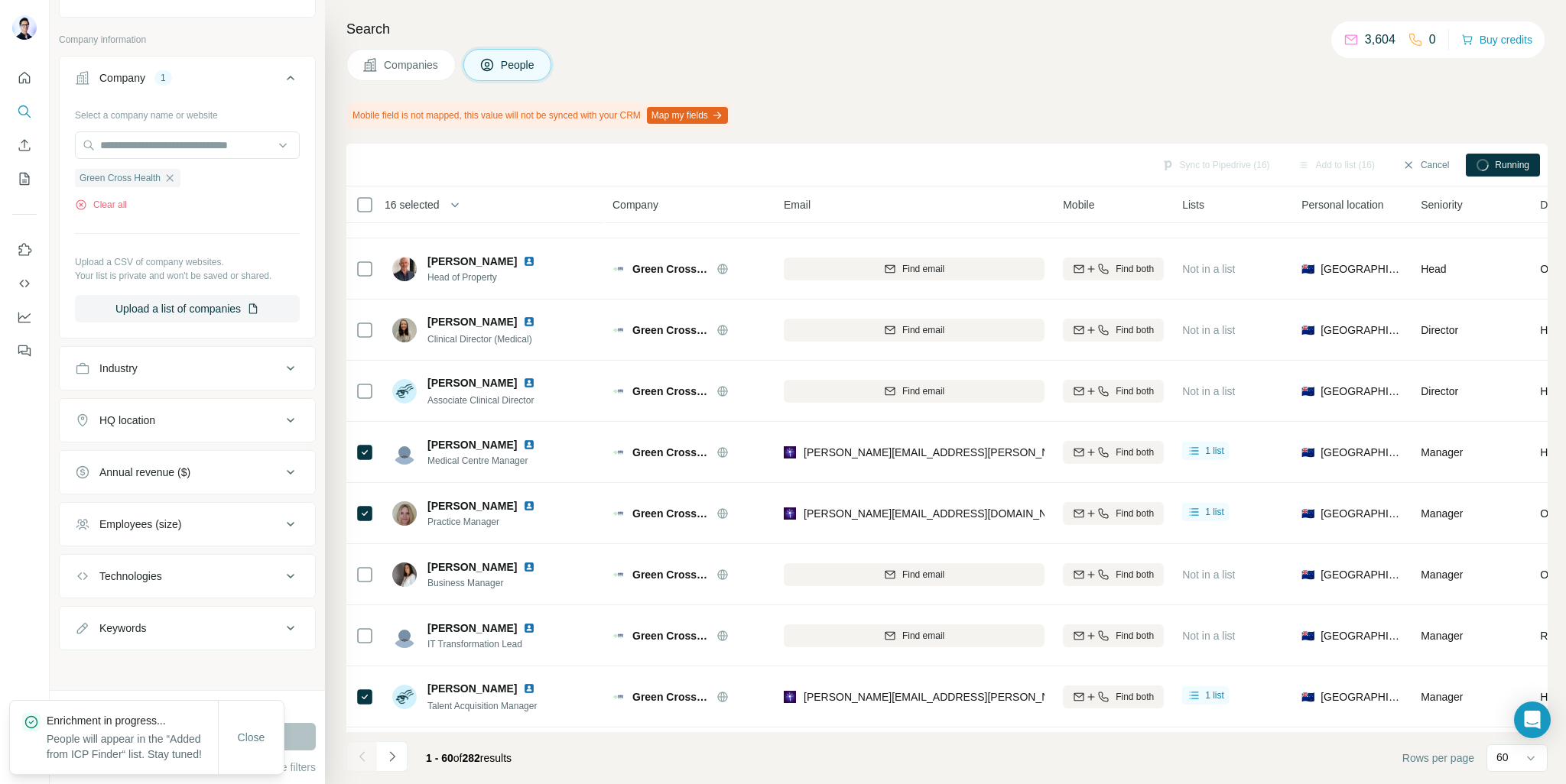
click at [1477, 169] on div at bounding box center [1482, 164] width 12 height 12
click at [1491, 156] on div "Running" at bounding box center [1503, 165] width 75 height 23
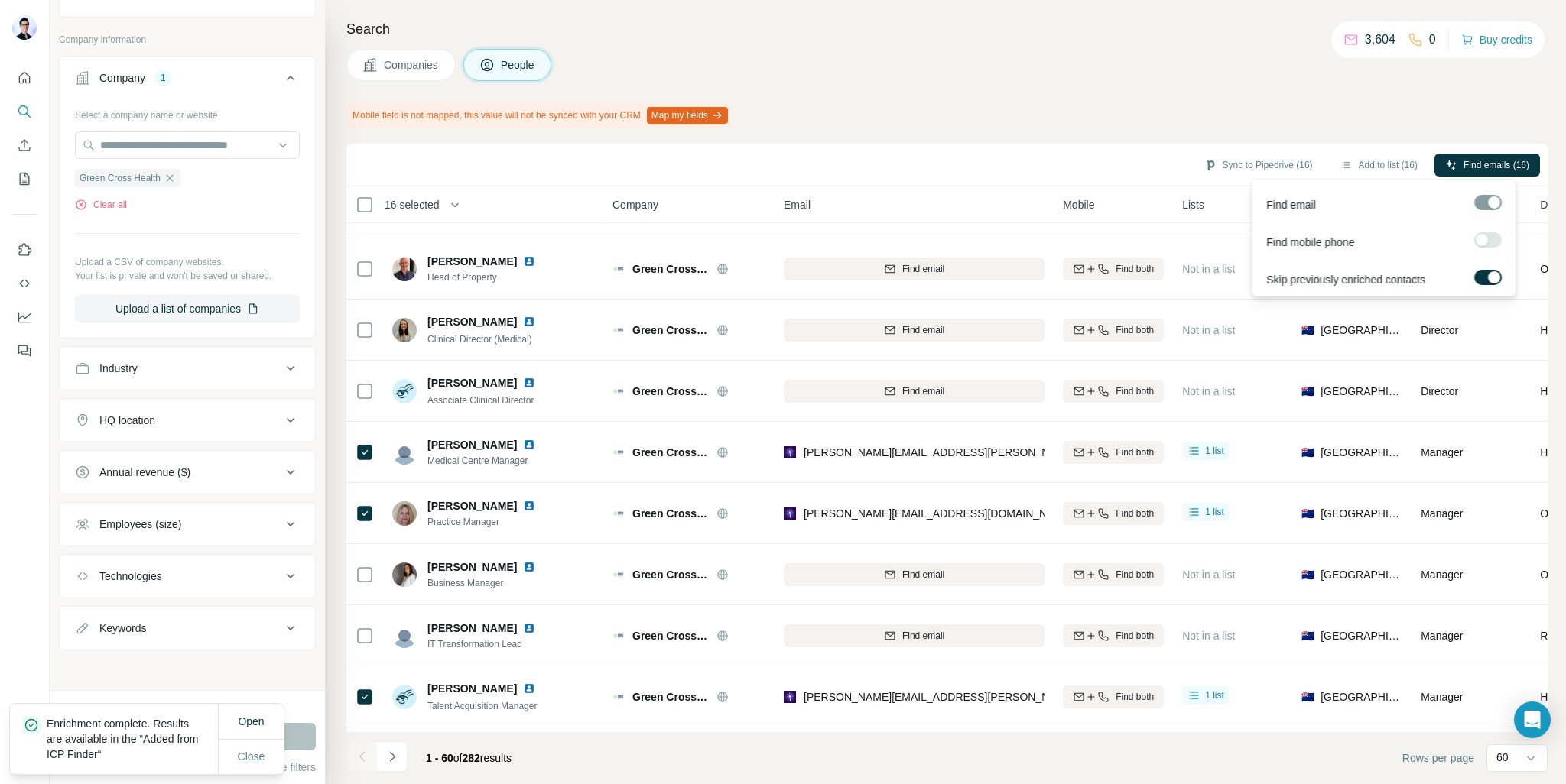
click at [1496, 237] on label at bounding box center [1488, 240] width 28 height 15
click at [1489, 272] on div at bounding box center [1493, 277] width 12 height 12
click at [1500, 164] on span "Find emails (16)" at bounding box center [1495, 165] width 66 height 13
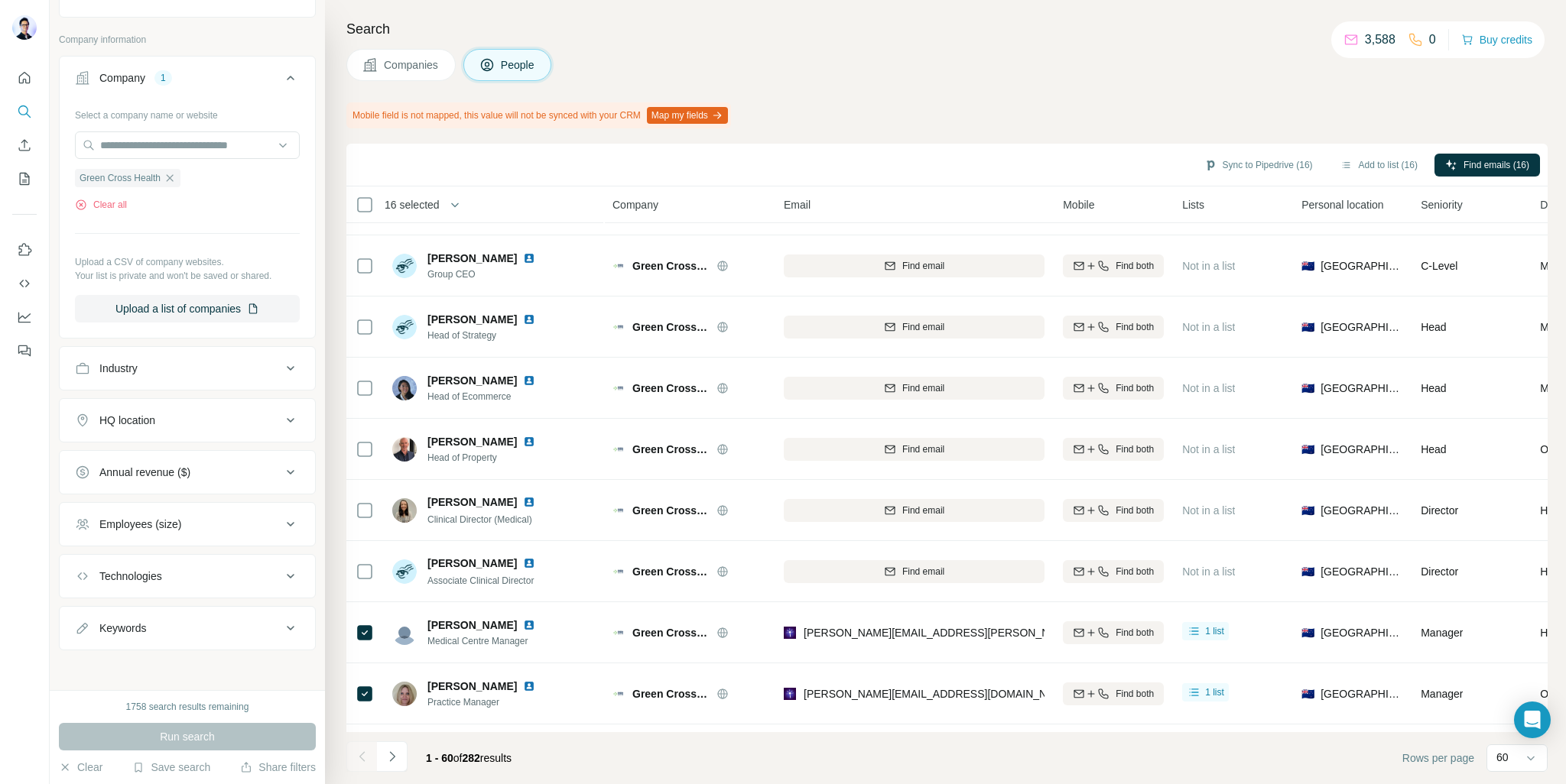
scroll to position [0, 0]
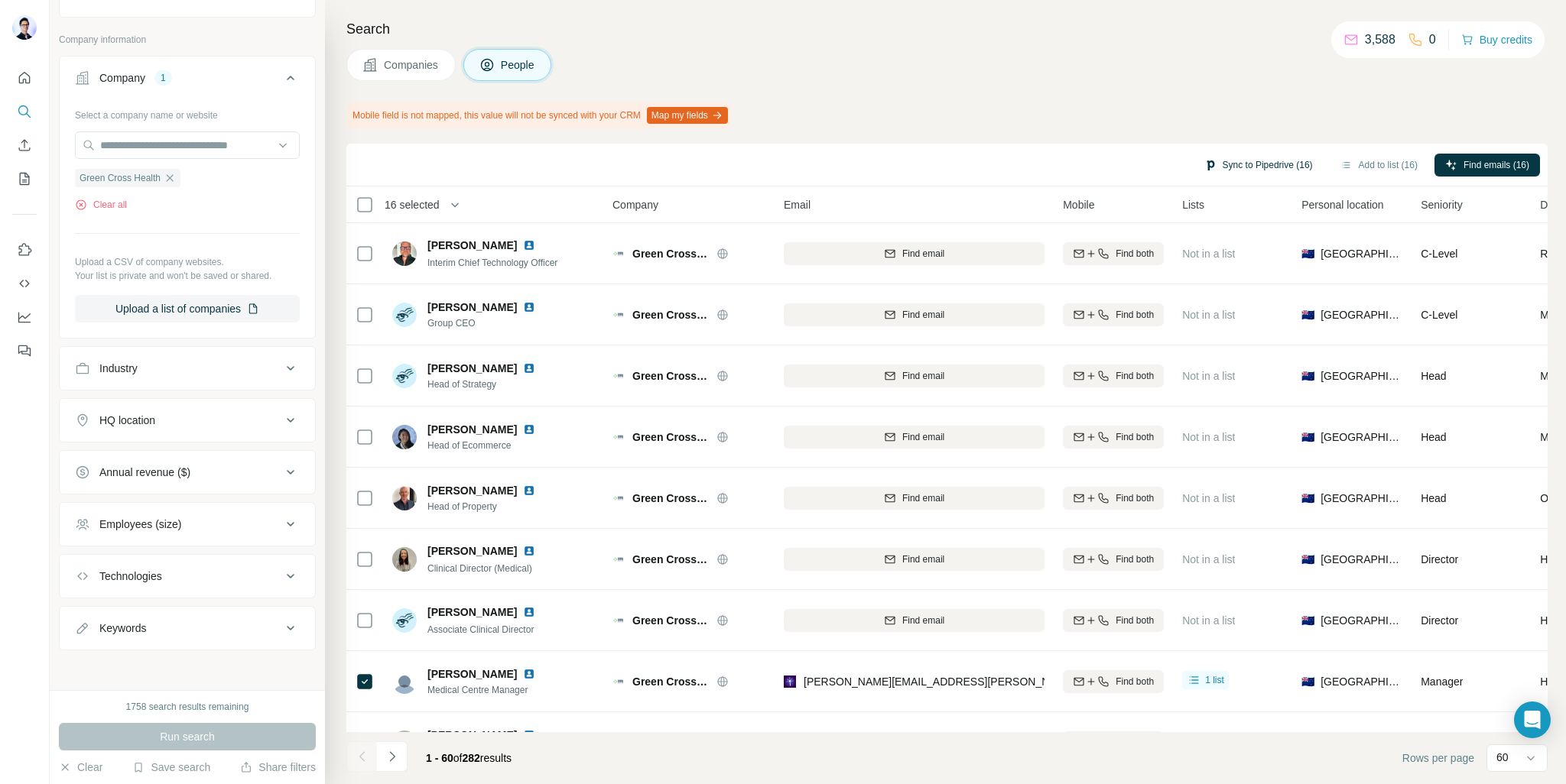
click at [1245, 166] on button "Sync to Pipedrive (16)" at bounding box center [1258, 165] width 130 height 23
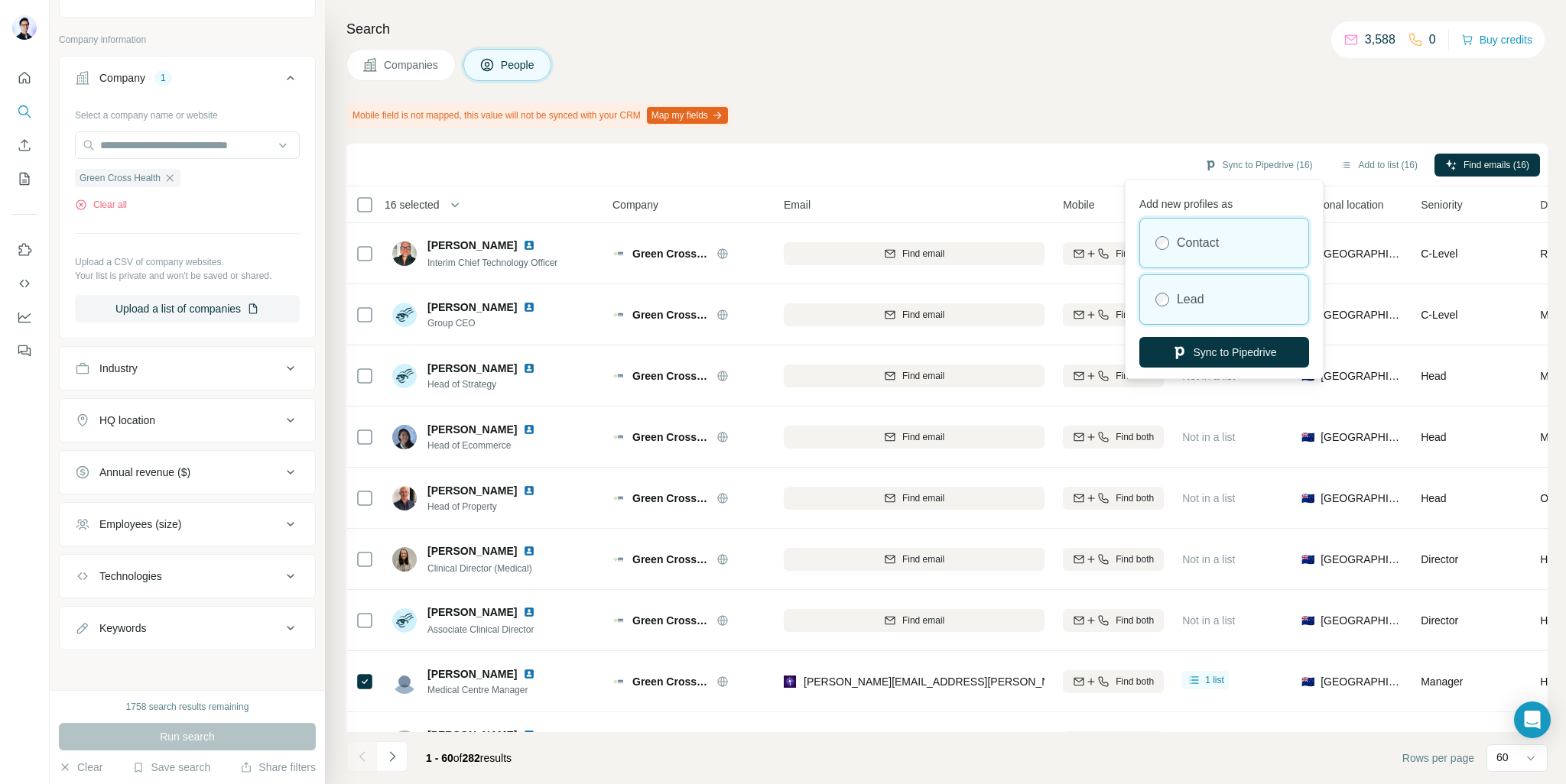
click at [1222, 286] on div "Lead" at bounding box center [1224, 299] width 168 height 49
click at [1238, 352] on button "Sync to Pipedrive" at bounding box center [1224, 352] width 170 height 31
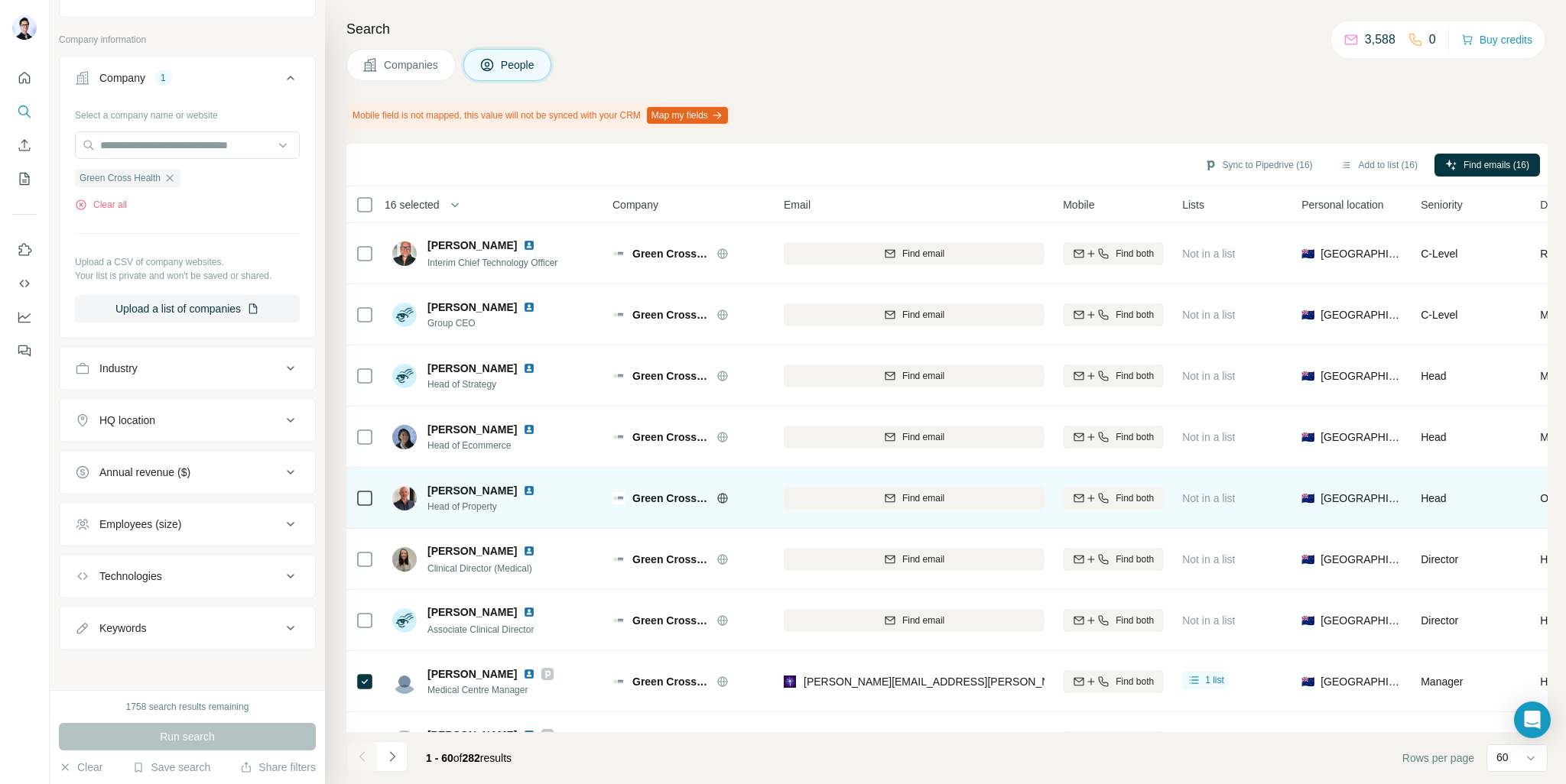
scroll to position [153, 0]
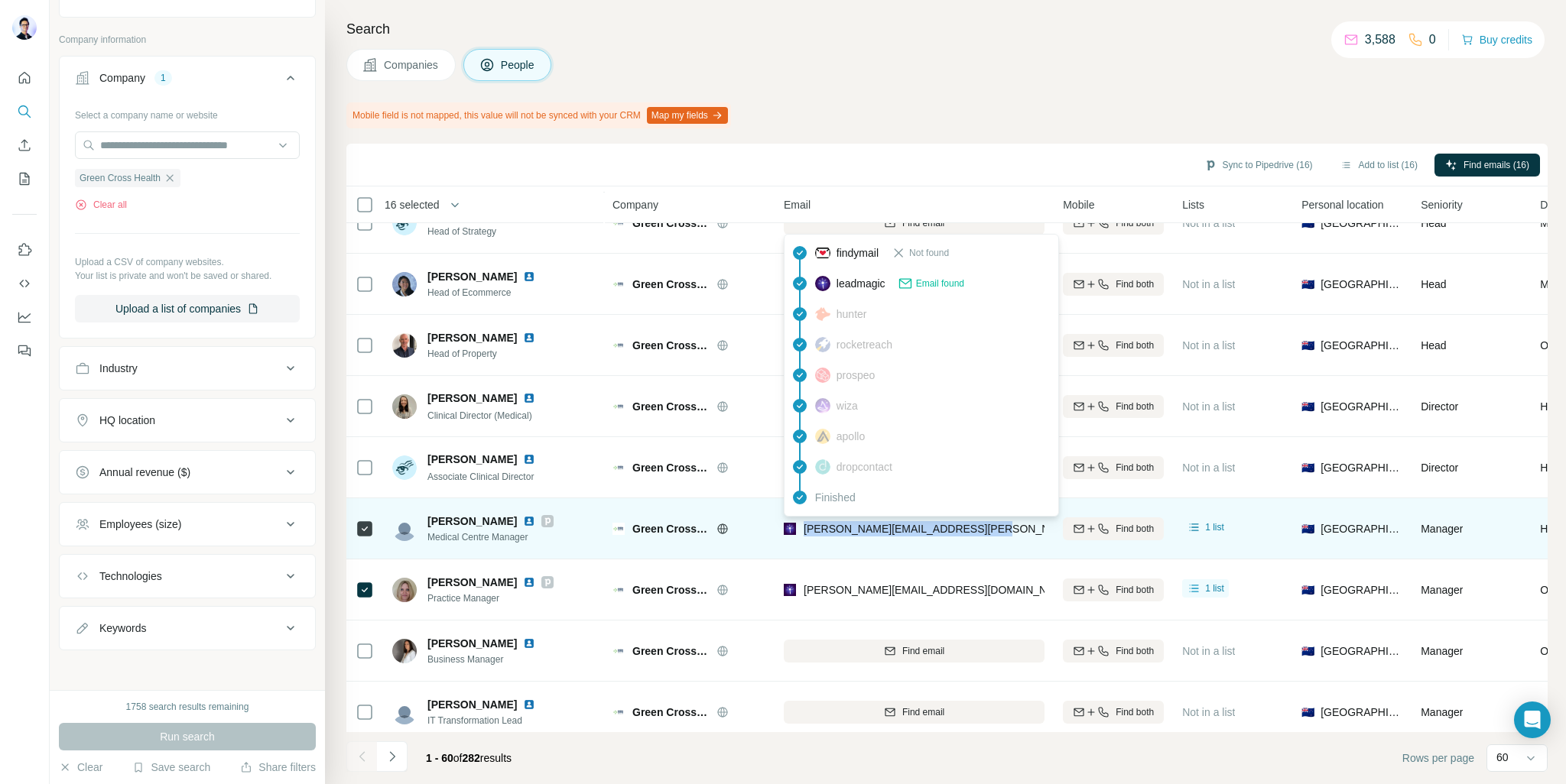
drag, startPoint x: 955, startPoint y: 534, endPoint x: 802, endPoint y: 538, distance: 153.1
click at [802, 538] on div "[PERSON_NAME][EMAIL_ADDRESS][PERSON_NAME][DOMAIN_NAME]" at bounding box center [913, 528] width 261 height 42
copy span "[PERSON_NAME][EMAIL_ADDRESS][PERSON_NAME][DOMAIN_NAME]"
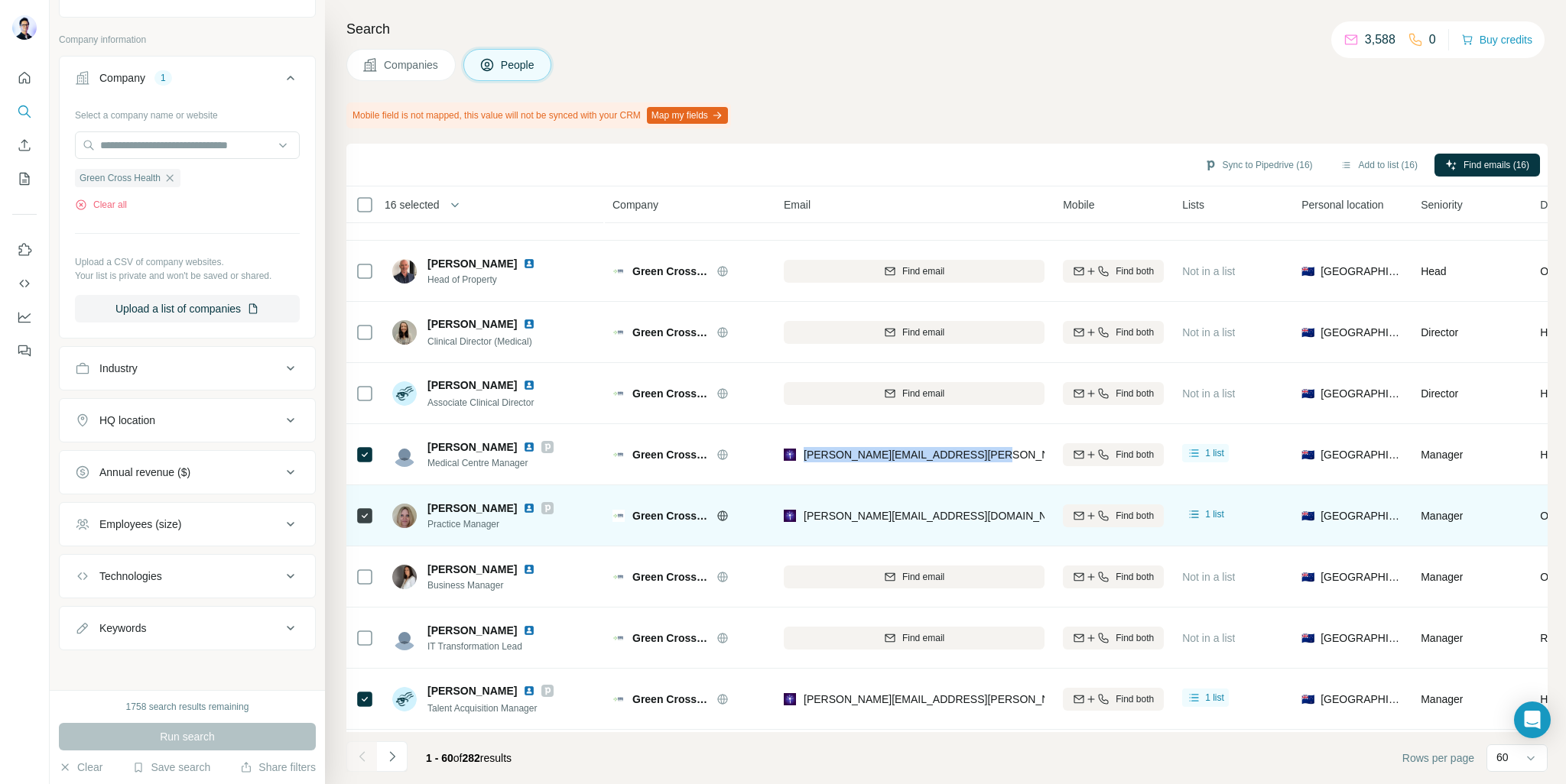
scroll to position [229, 0]
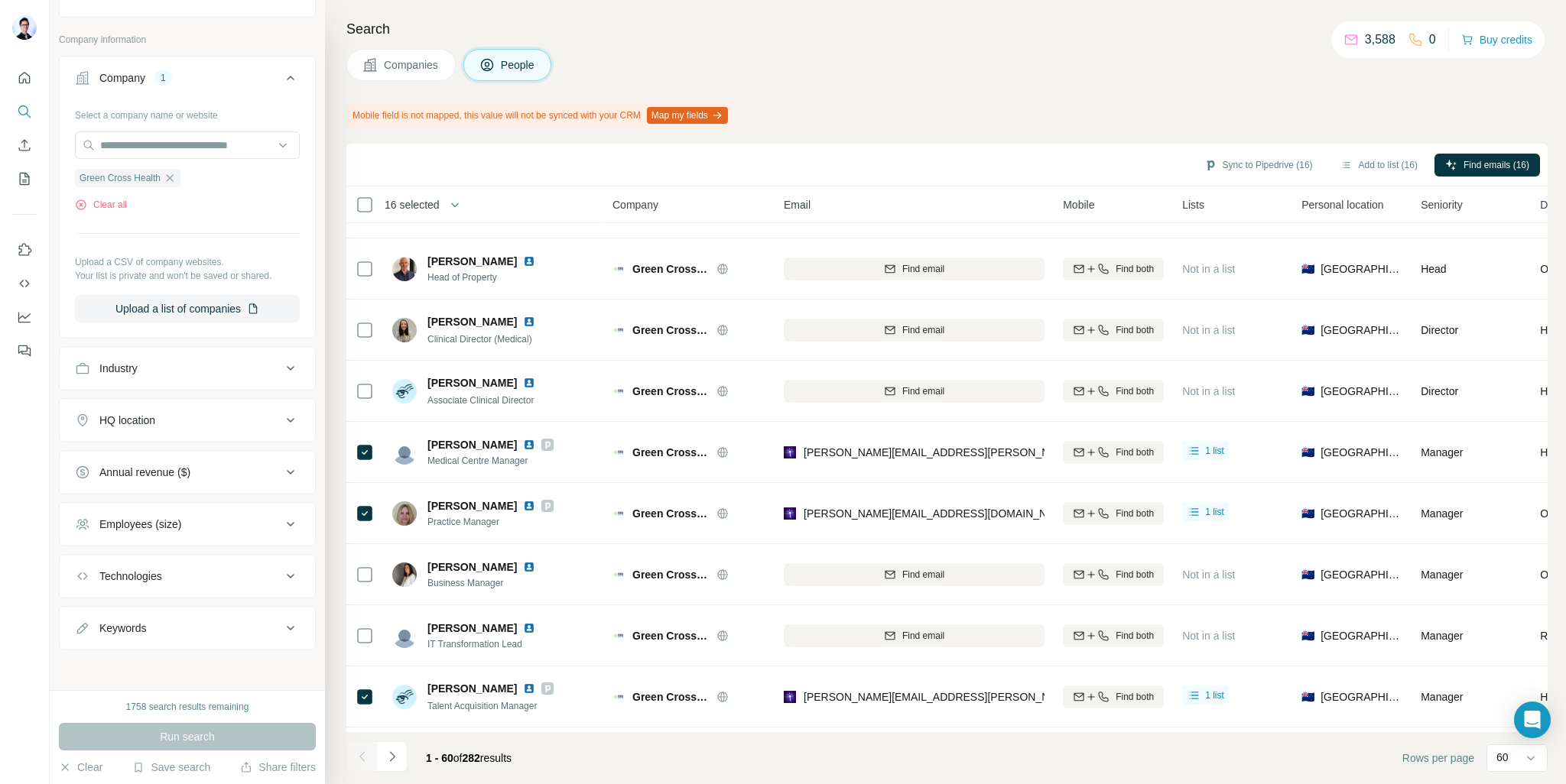
click at [1079, 122] on div "Mobile field is not mapped, this value will not be synced with your CRM Map my …" at bounding box center [946, 115] width 1201 height 26
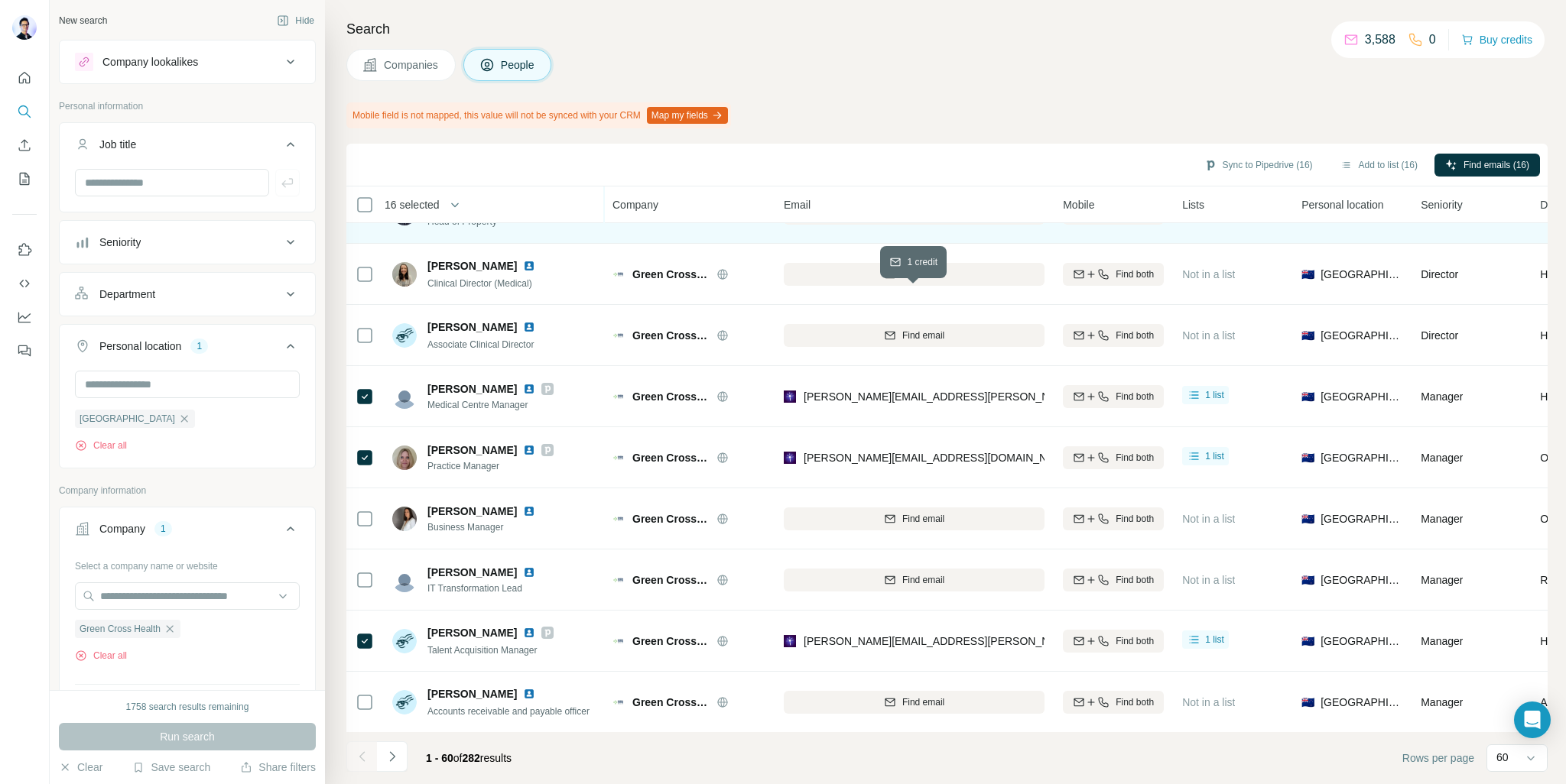
scroll to position [0, 0]
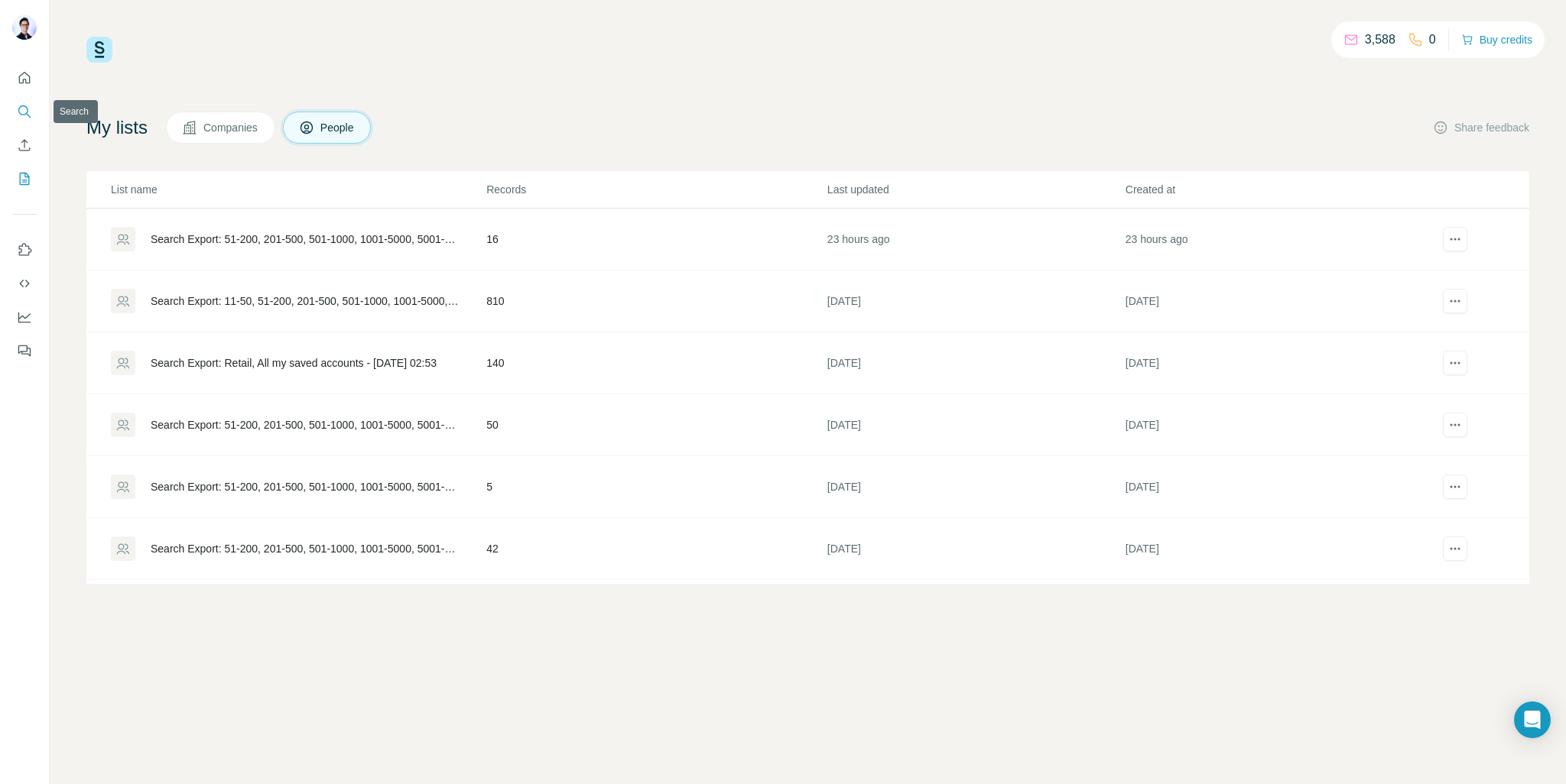
click at [25, 117] on icon "Search" at bounding box center [25, 112] width 15 height 15
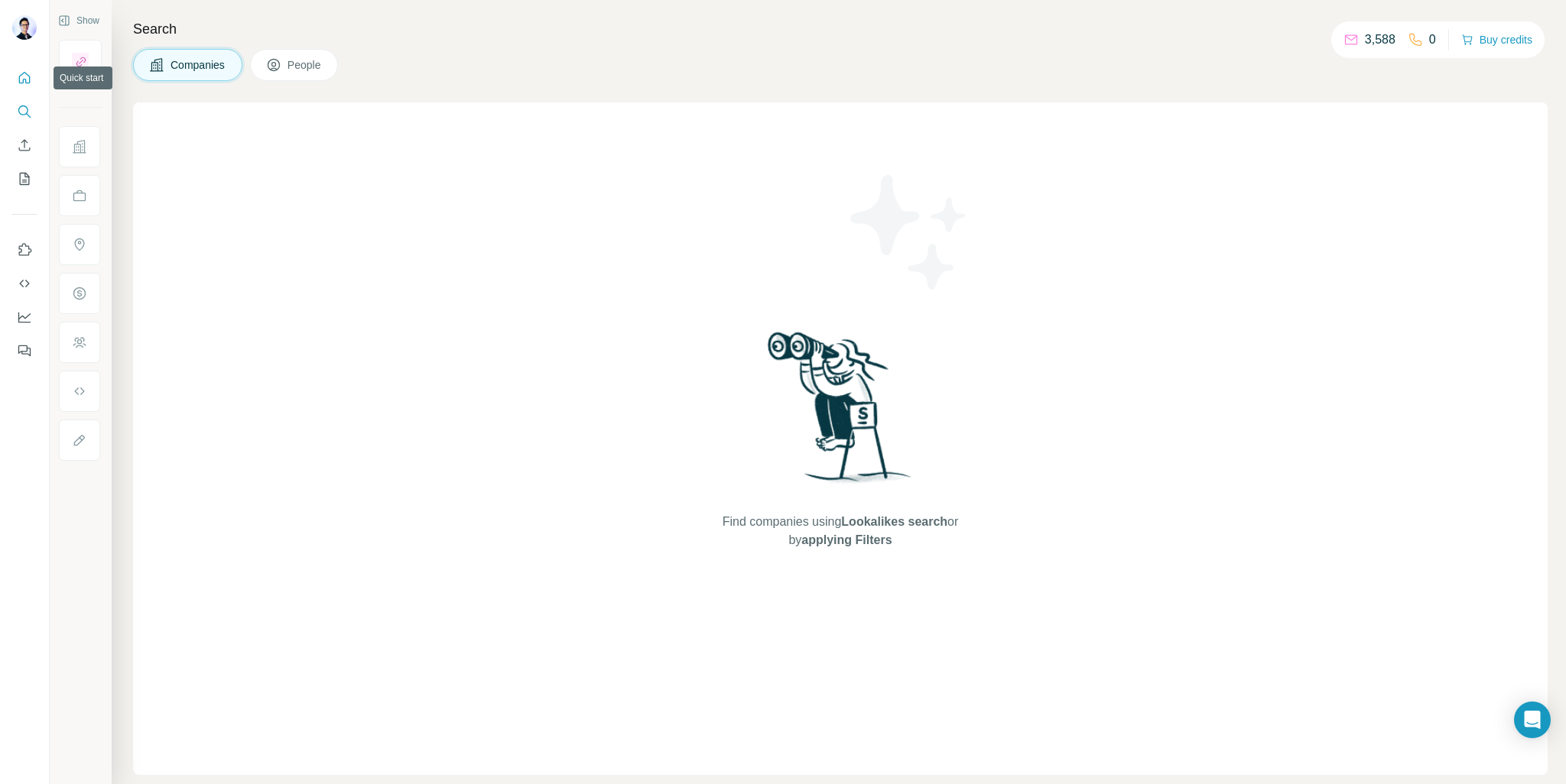
click at [32, 80] on icon "Quick start" at bounding box center [25, 78] width 15 height 15
